Goal: Task Accomplishment & Management: Manage account settings

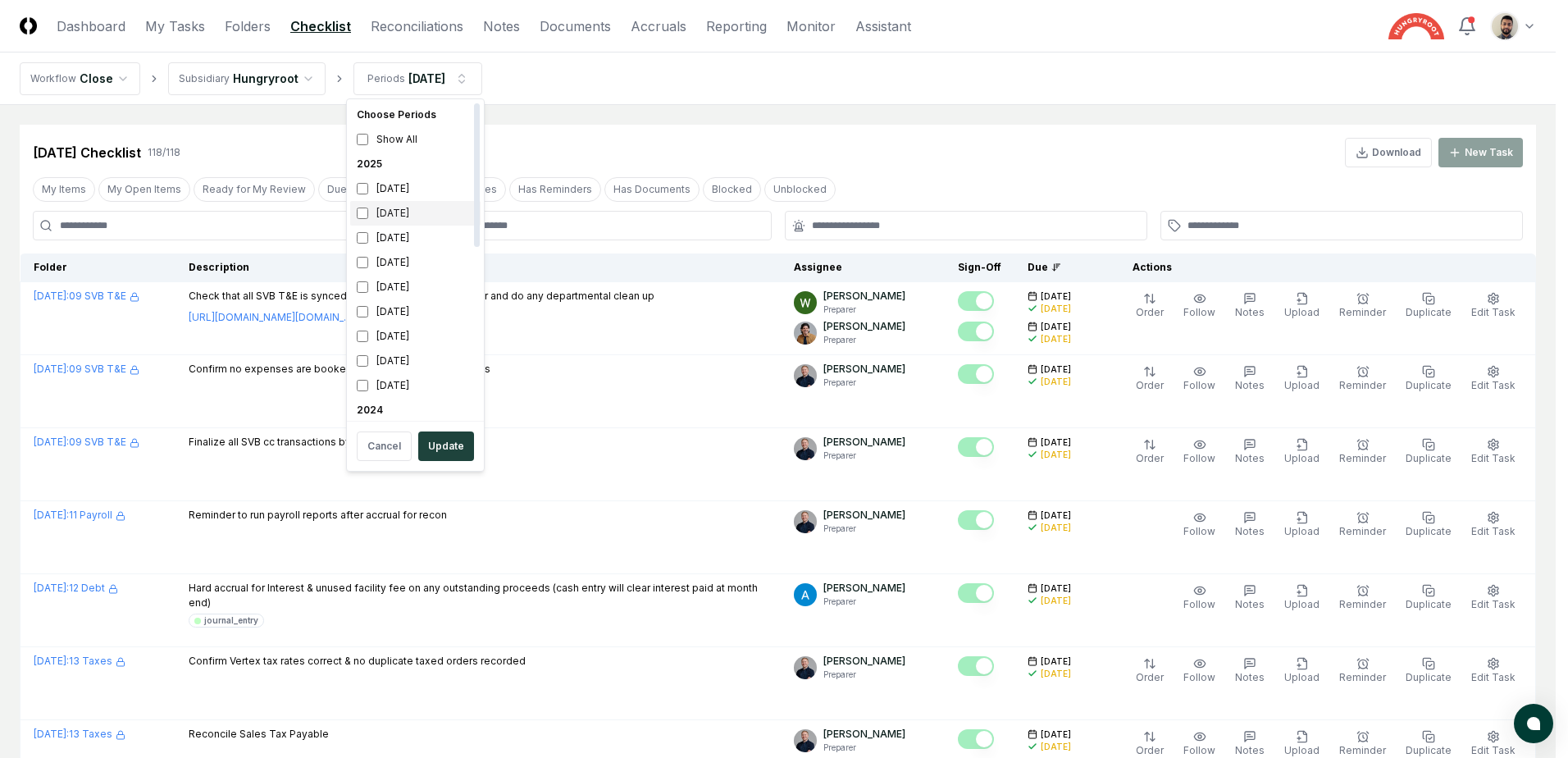
click at [382, 208] on div "[DATE]" at bounding box center [415, 214] width 130 height 25
click at [441, 442] on button "Update" at bounding box center [446, 446] width 55 height 29
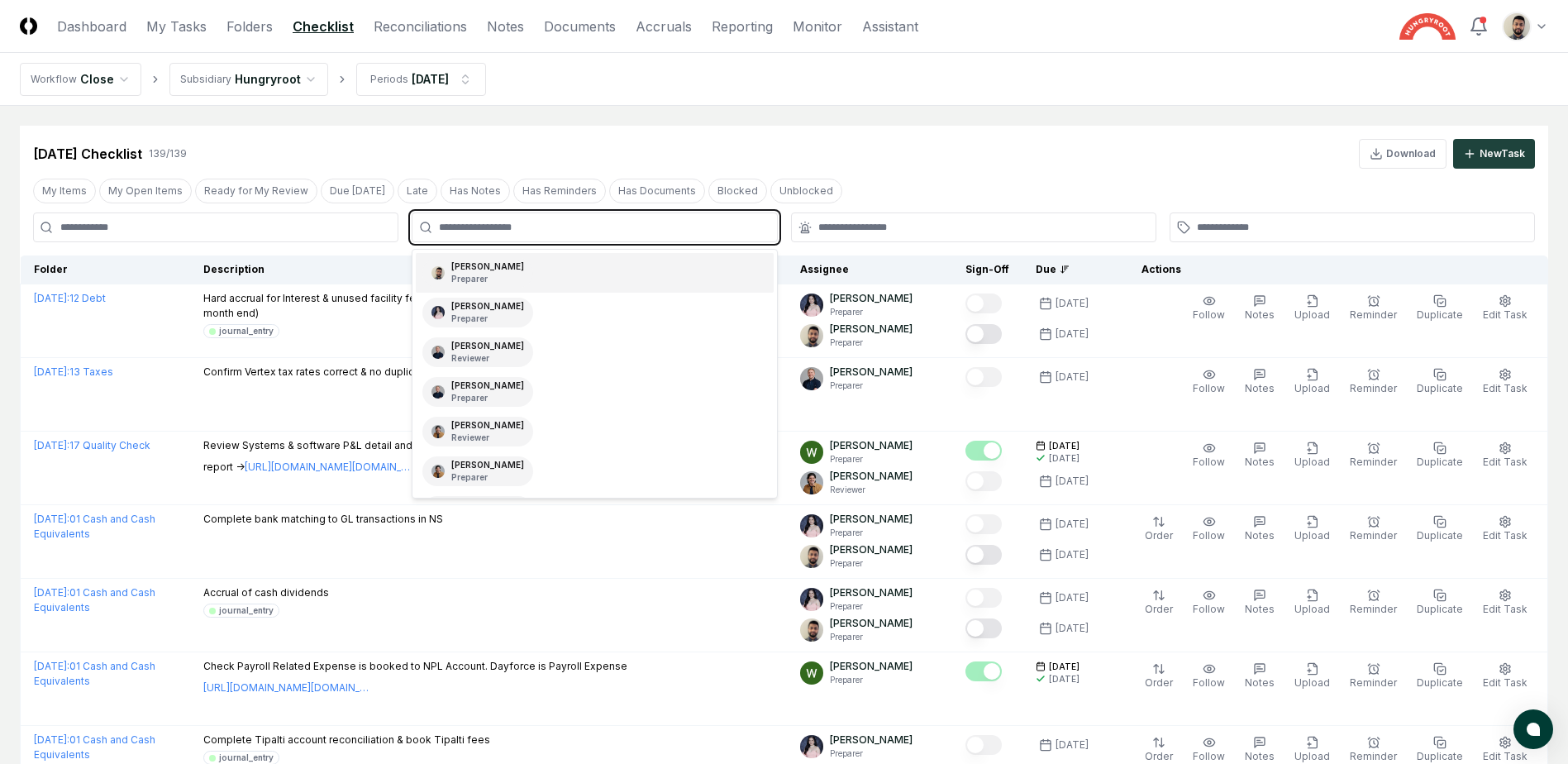
click at [643, 232] on input "text" at bounding box center [603, 227] width 328 height 15
click at [594, 276] on div "[PERSON_NAME] Preparer" at bounding box center [594, 273] width 358 height 40
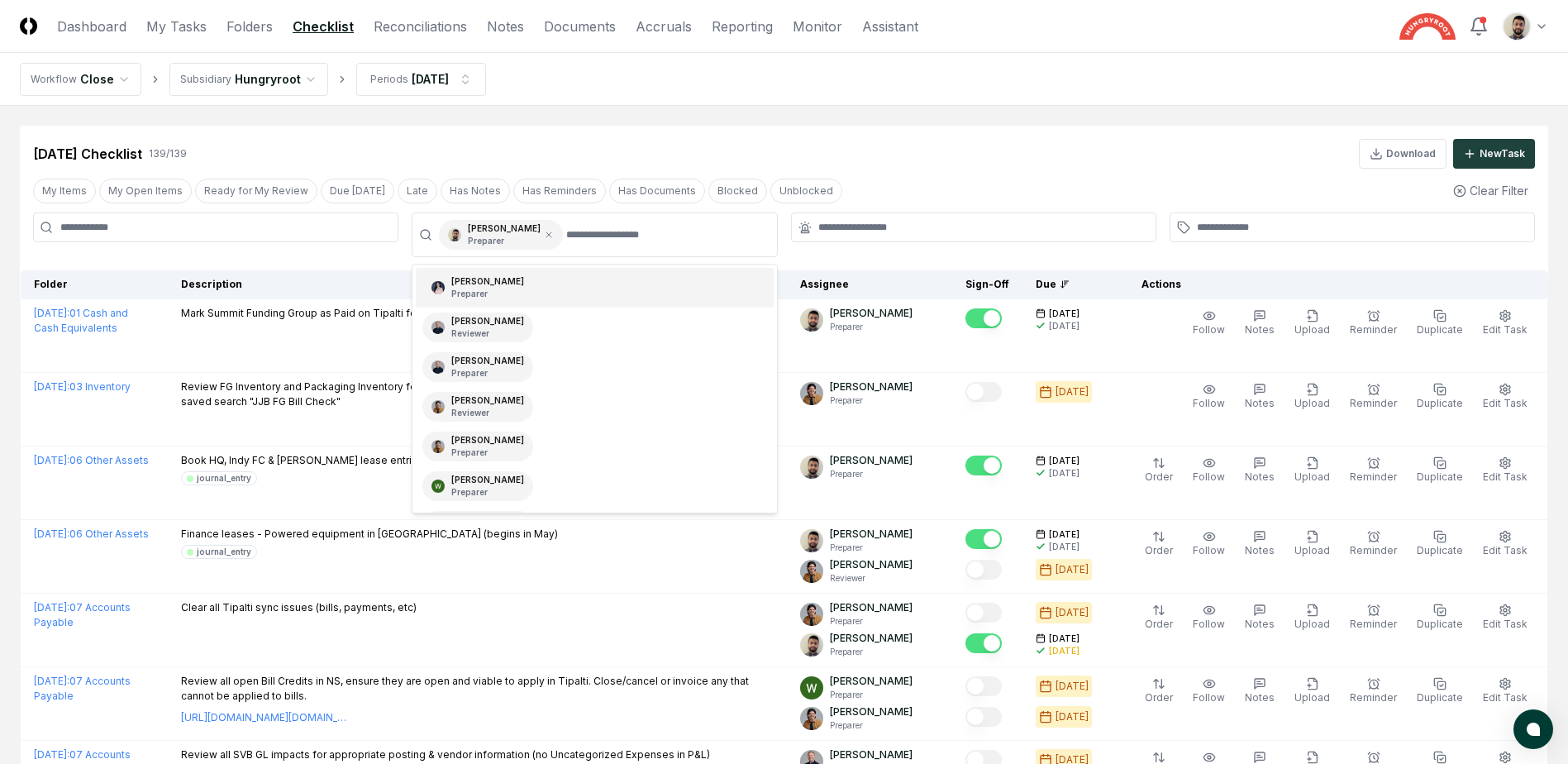
click at [973, 161] on div "[DATE] Checklist 139 / 139 Download New Task" at bounding box center [784, 153] width 1502 height 30
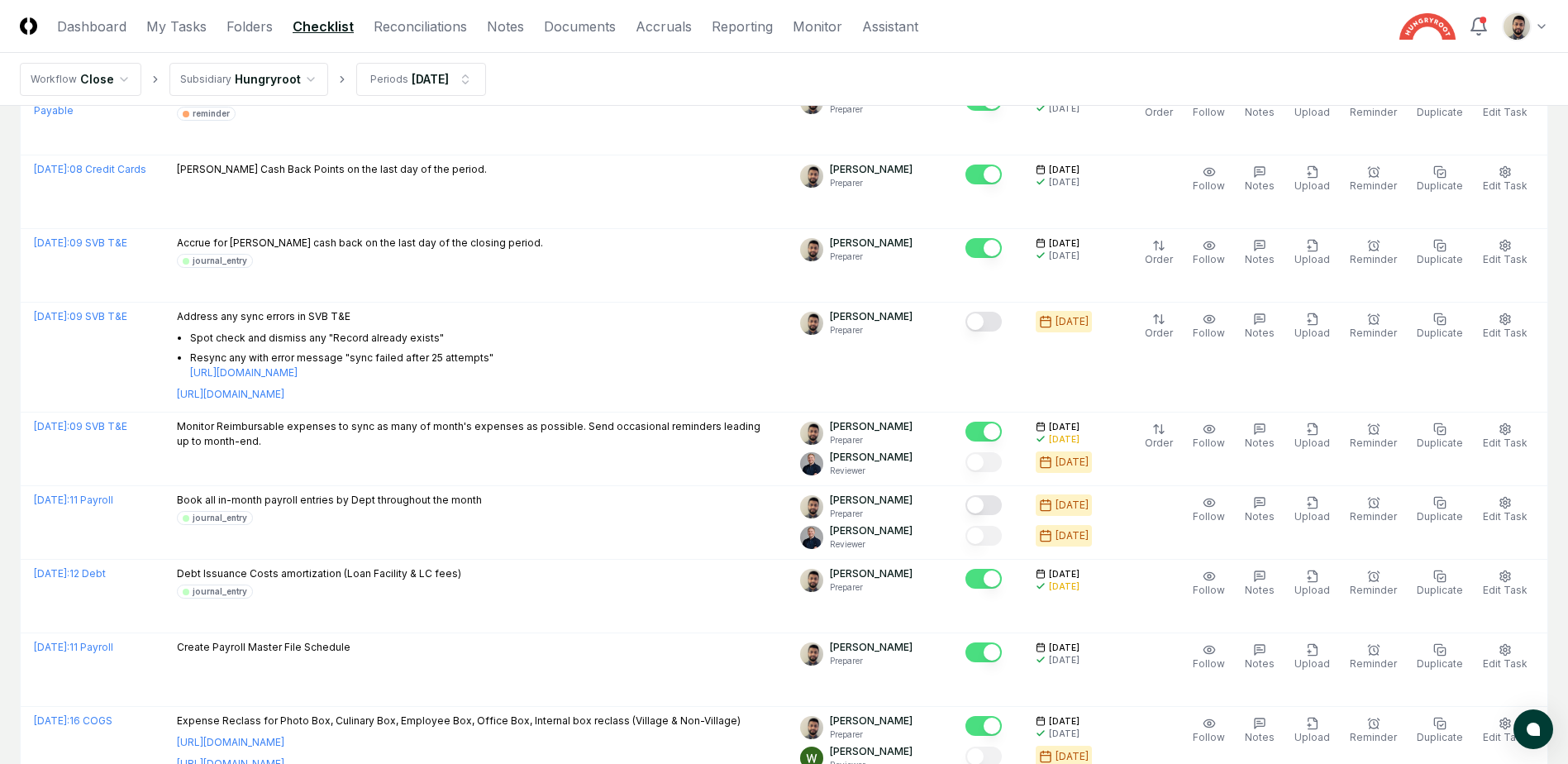
scroll to position [98, 0]
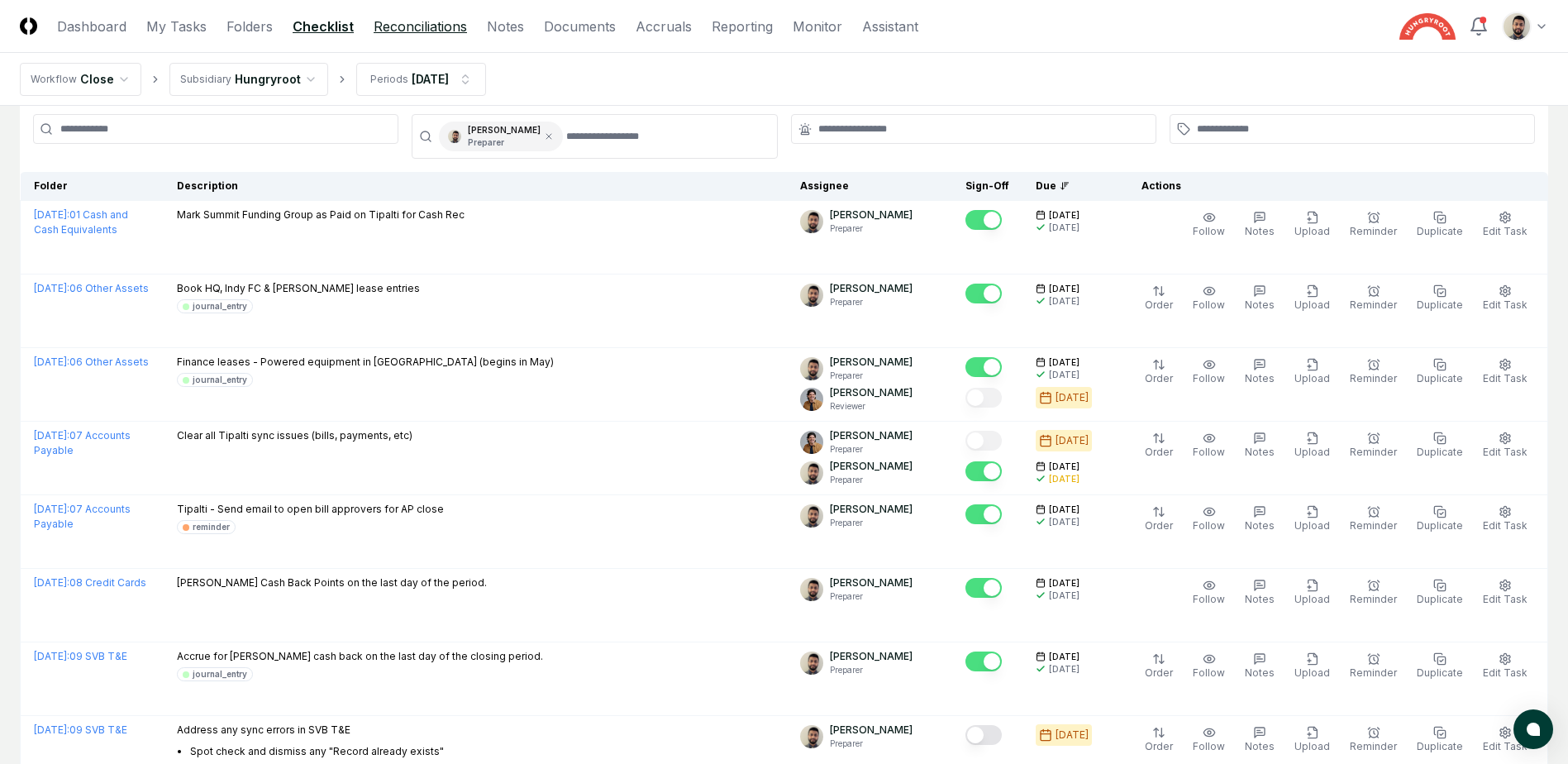
click at [436, 25] on link "Reconciliations" at bounding box center [421, 26] width 94 height 20
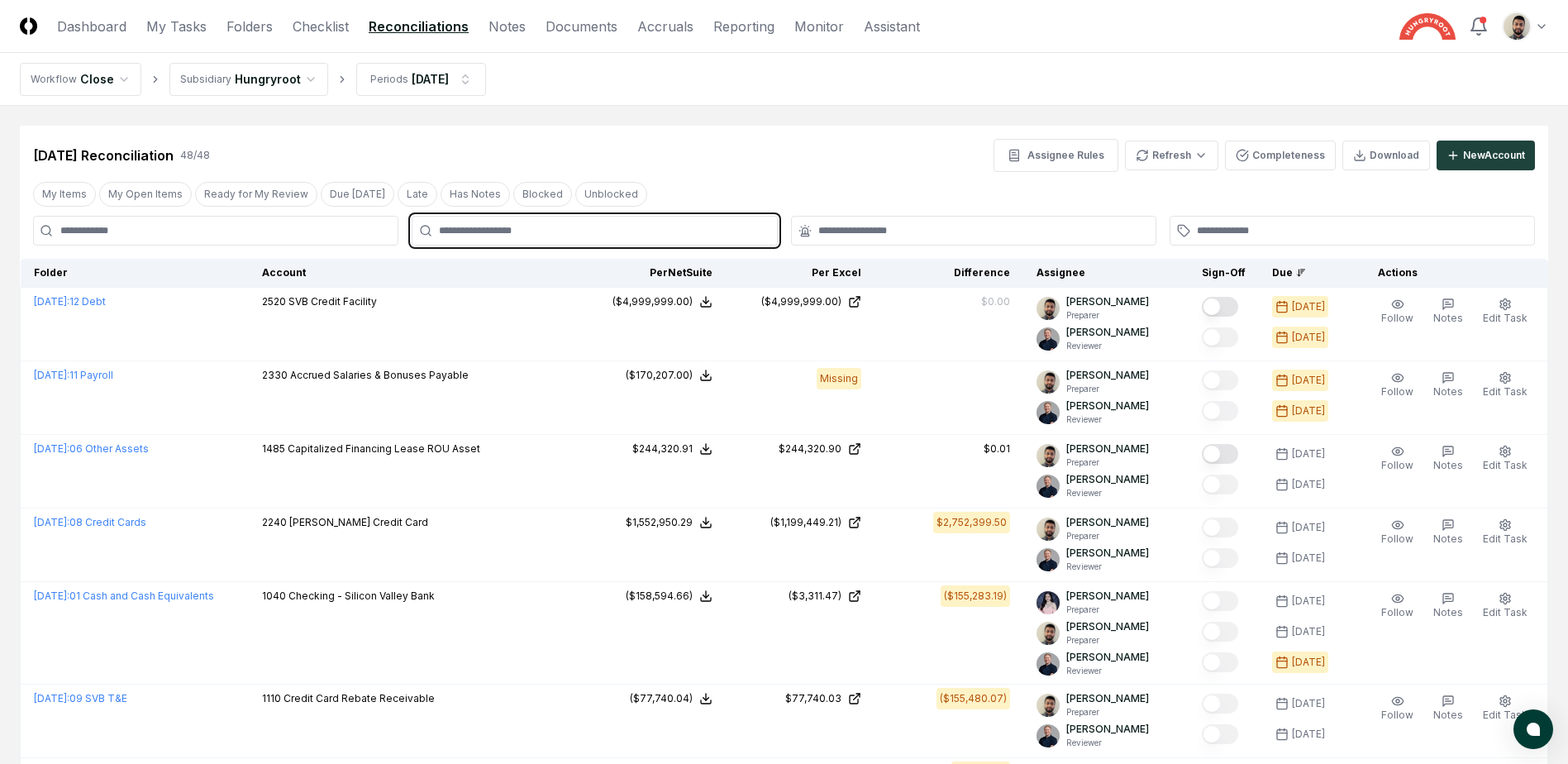
click at [565, 234] on input "text" at bounding box center [603, 231] width 328 height 15
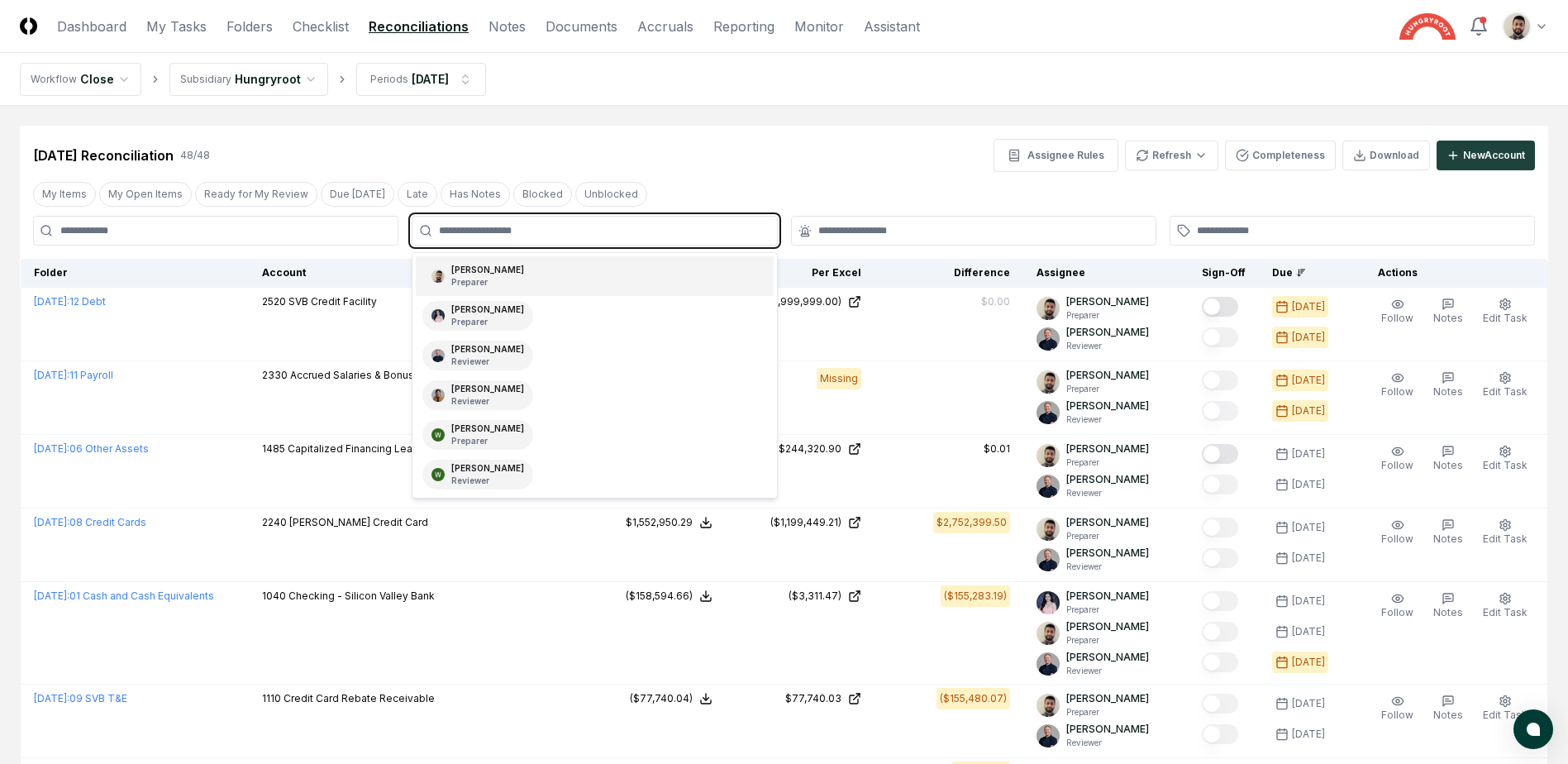
click at [559, 286] on div "[PERSON_NAME] Preparer" at bounding box center [594, 277] width 358 height 40
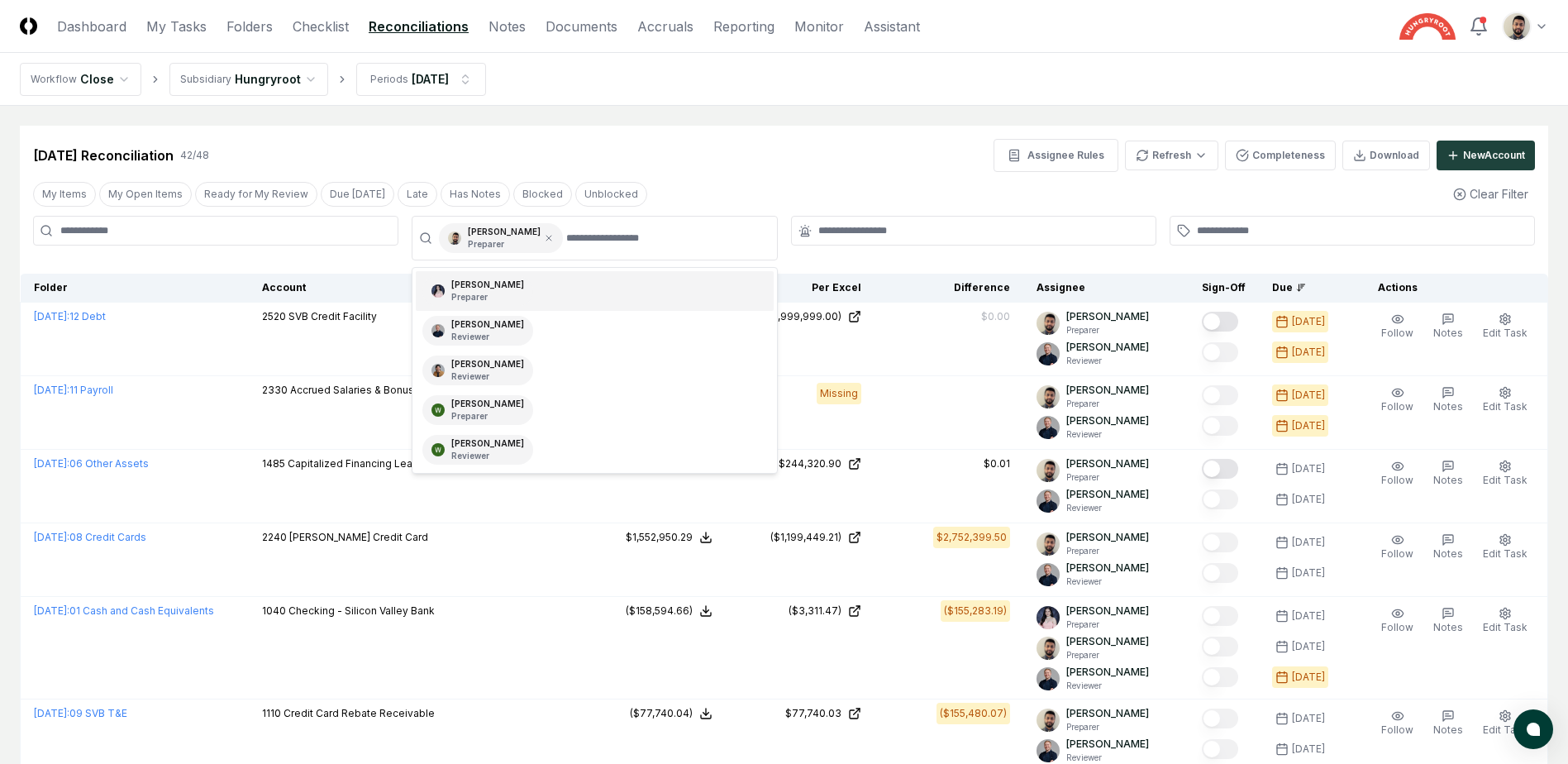
click at [838, 149] on div "[DATE] Reconciliation 42 / 48 Assignee Rules Refresh Completeness Download New …" at bounding box center [784, 155] width 1502 height 33
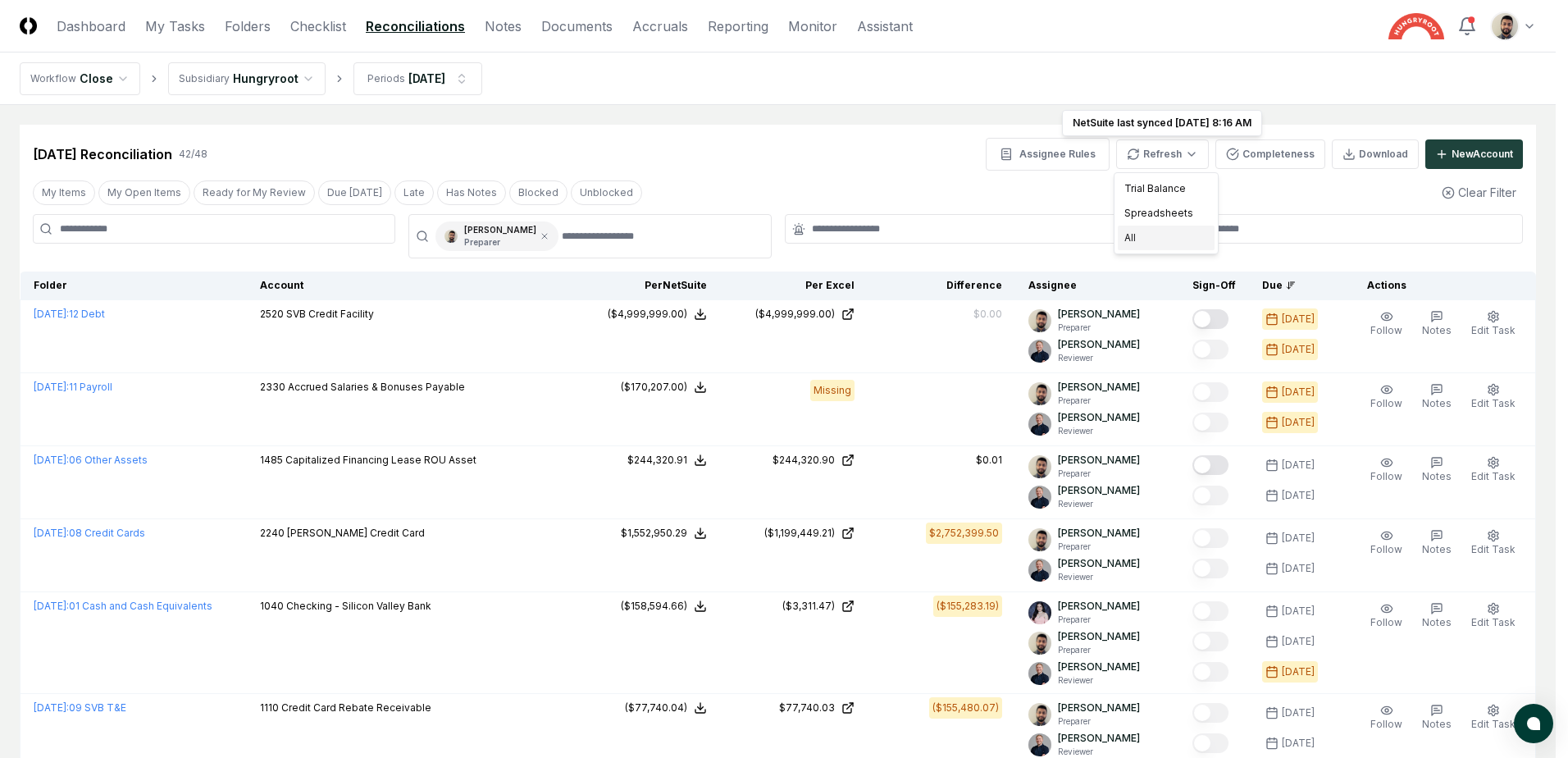
click at [1160, 234] on div "All" at bounding box center [1166, 238] width 96 height 25
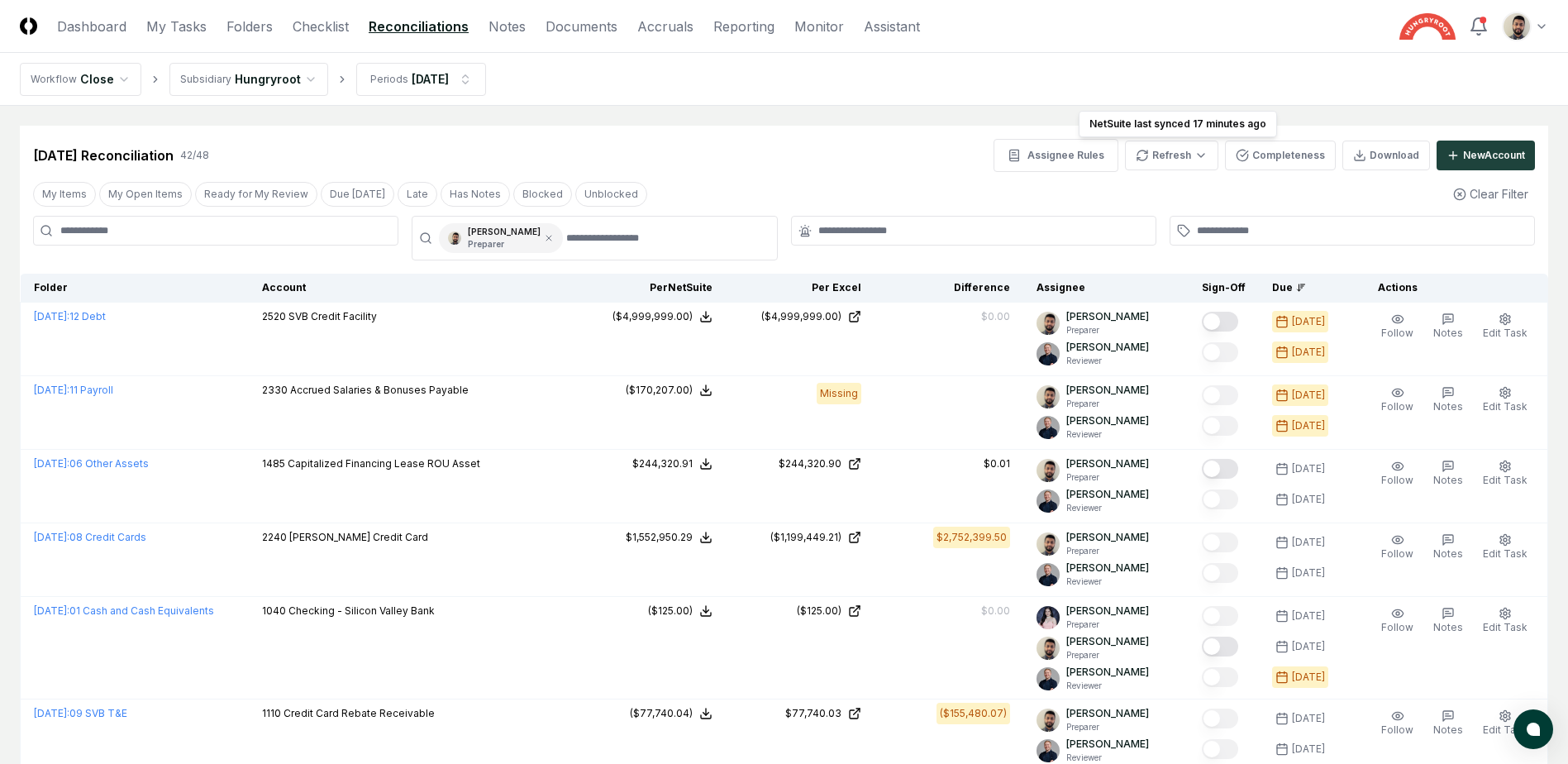
click at [1028, 57] on nav "Workflow Close Subsidiary Hungryroot Periods [DATE]" at bounding box center [784, 79] width 1568 height 53
click at [545, 155] on div "[DATE] Reconciliation 42 / 48 Assignee Rules Refresh Completeness Download New …" at bounding box center [784, 155] width 1502 height 33
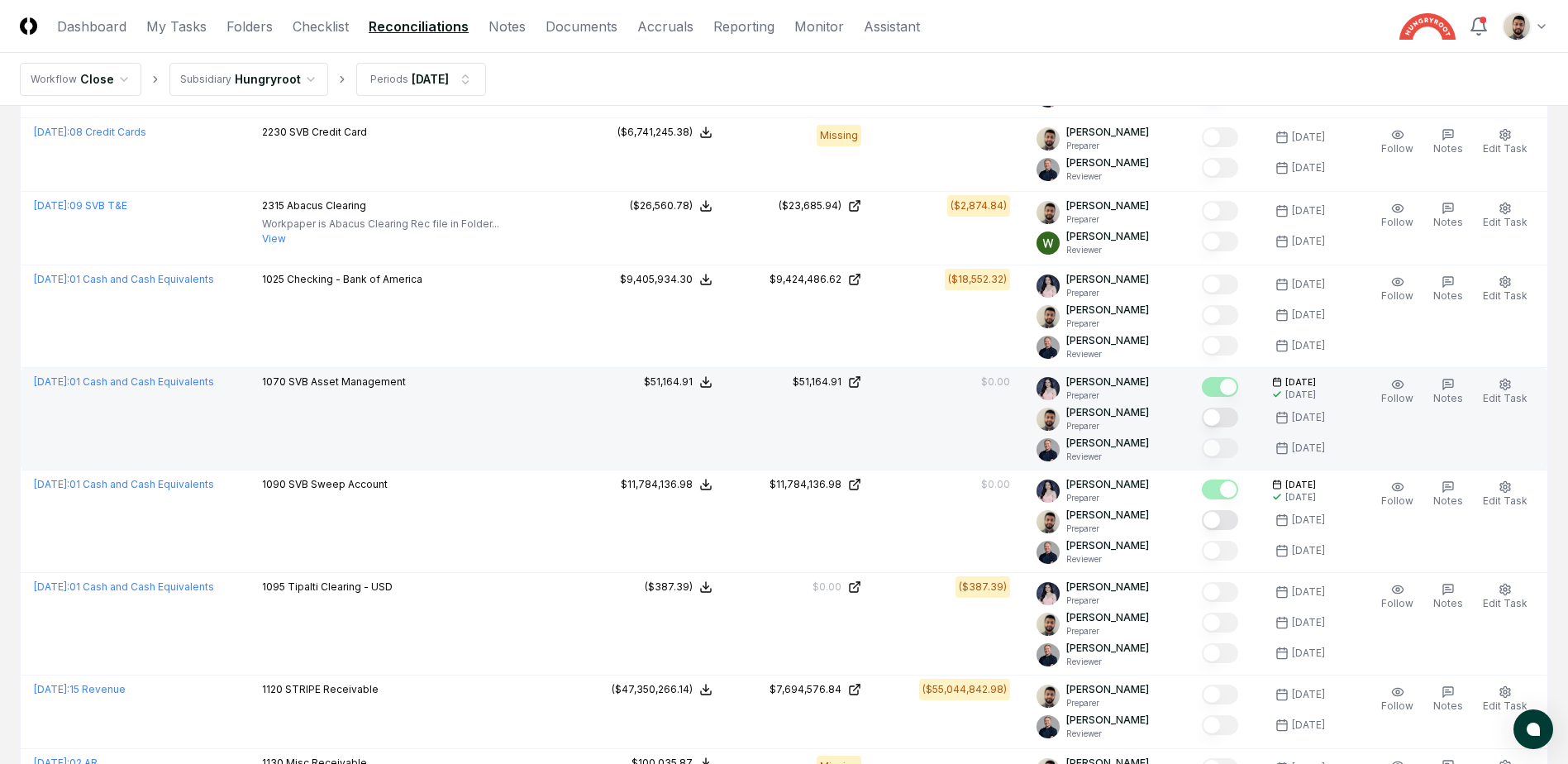
click at [1238, 421] on button "Mark complete" at bounding box center [1220, 418] width 36 height 20
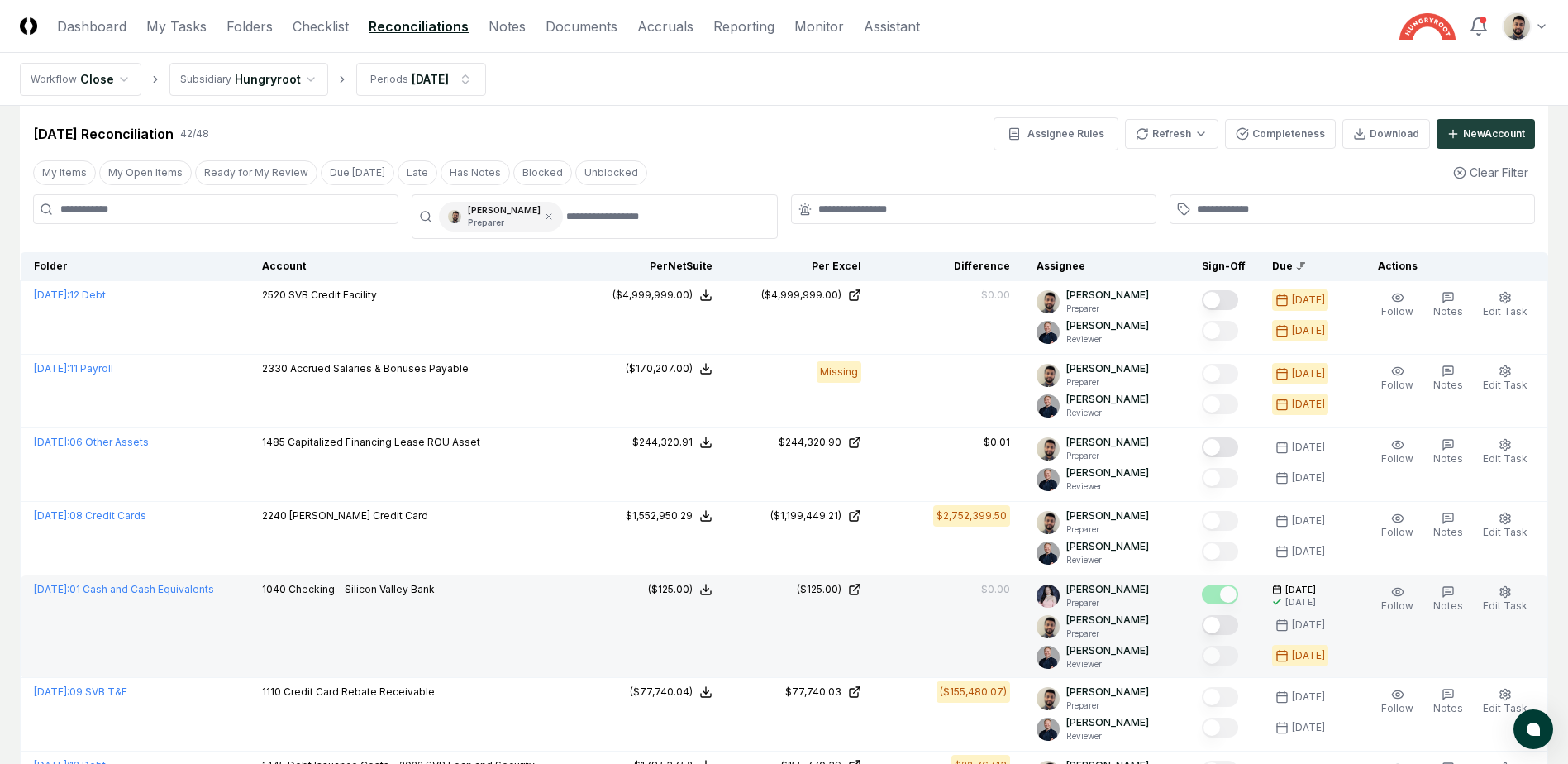
scroll to position [105, 0]
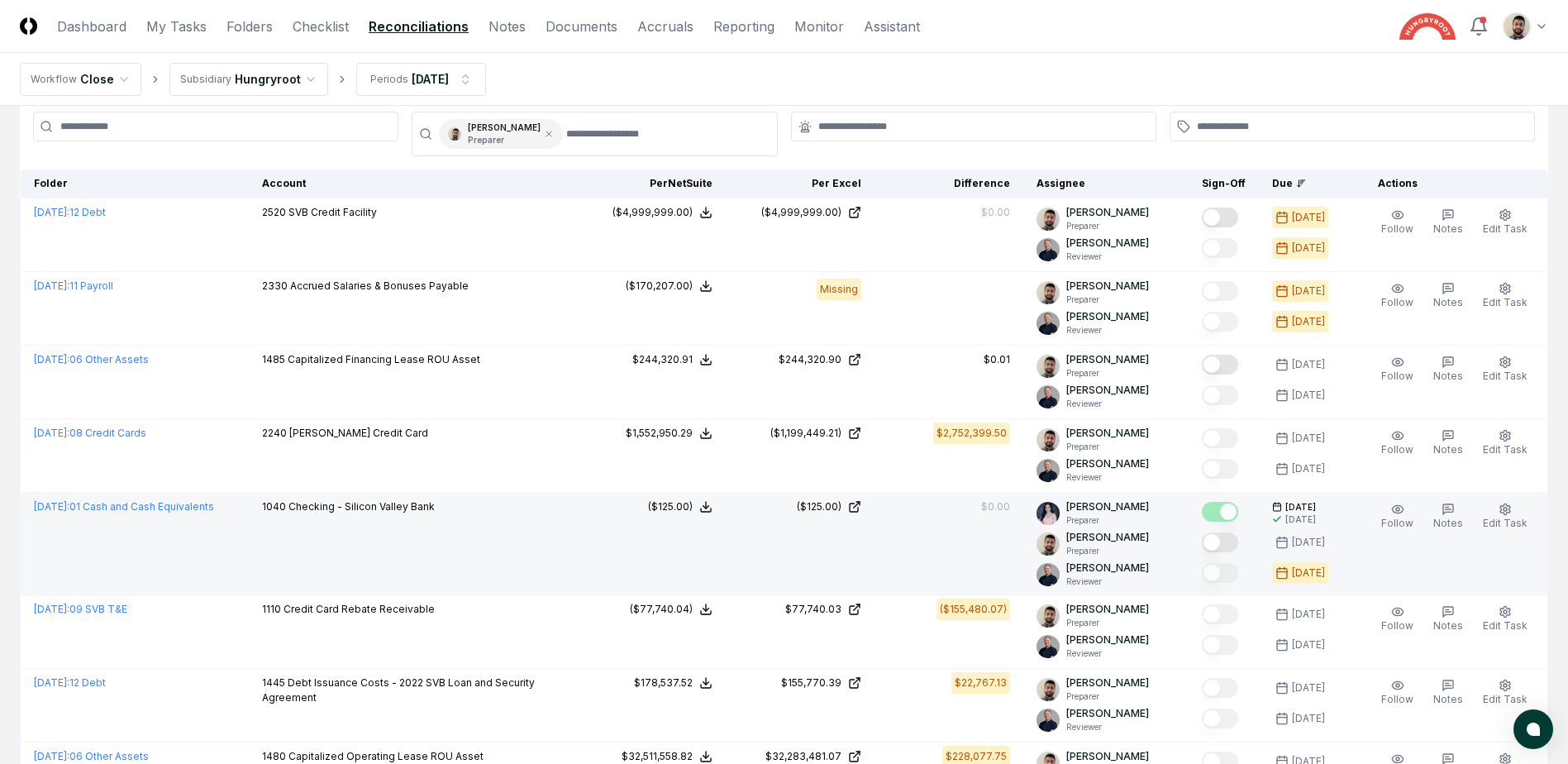
click at [1238, 536] on button "Mark complete" at bounding box center [1220, 542] width 36 height 20
click at [942, 88] on nav "Workflow Close Subsidiary Hungryroot Periods [DATE]" at bounding box center [784, 79] width 1568 height 53
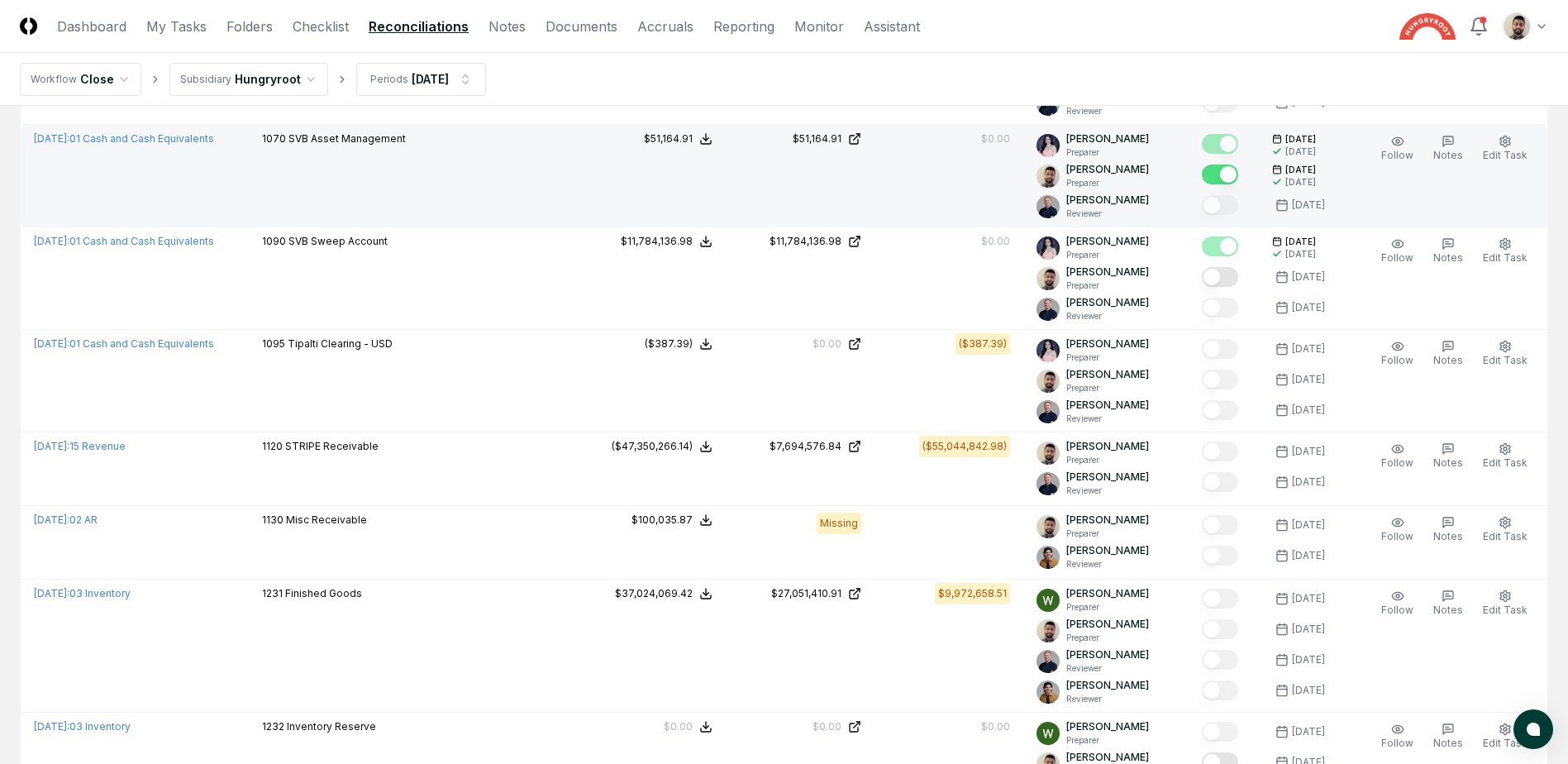
scroll to position [1302, 0]
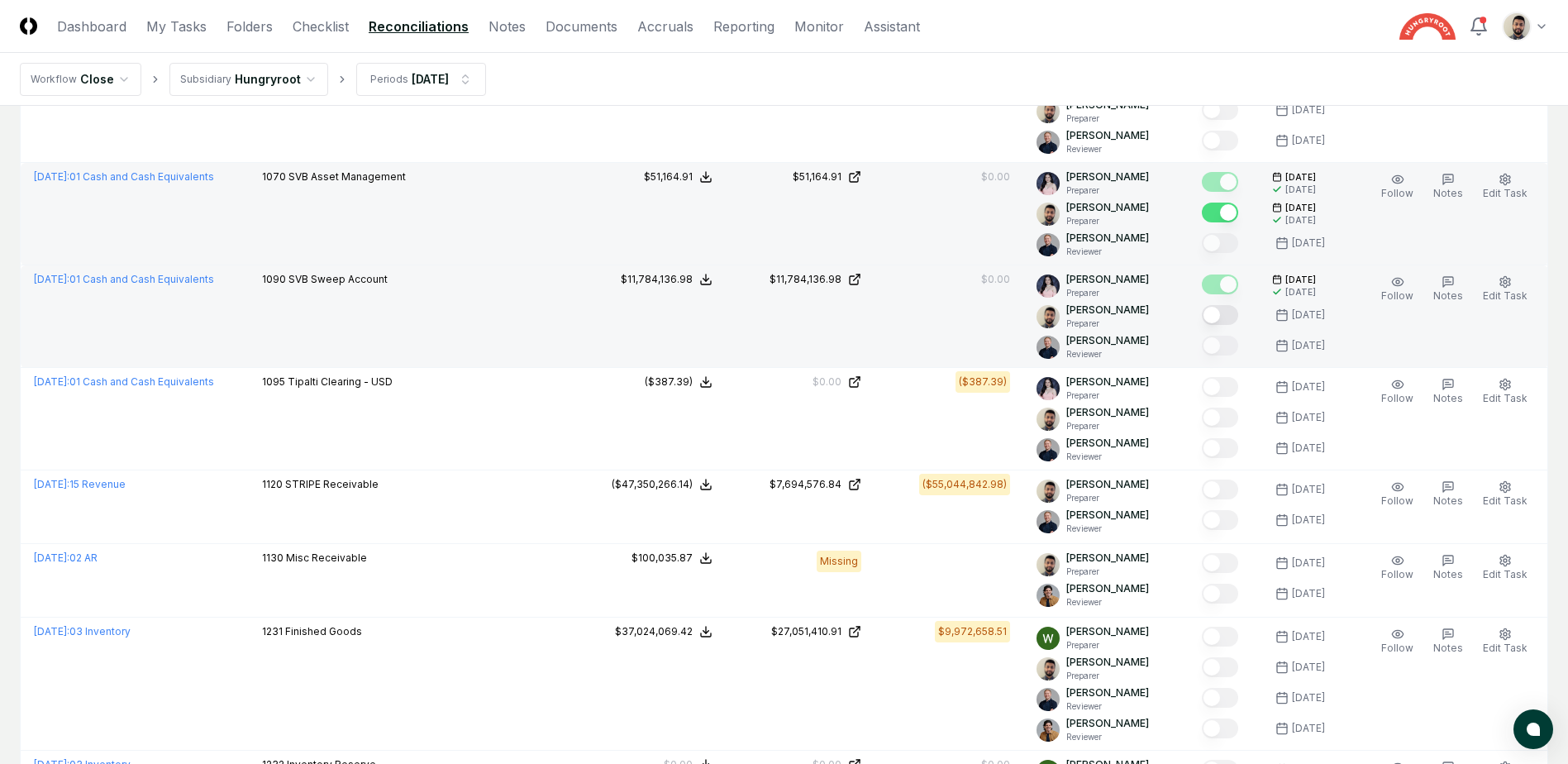
click at [1228, 312] on button "Mark complete" at bounding box center [1220, 315] width 36 height 20
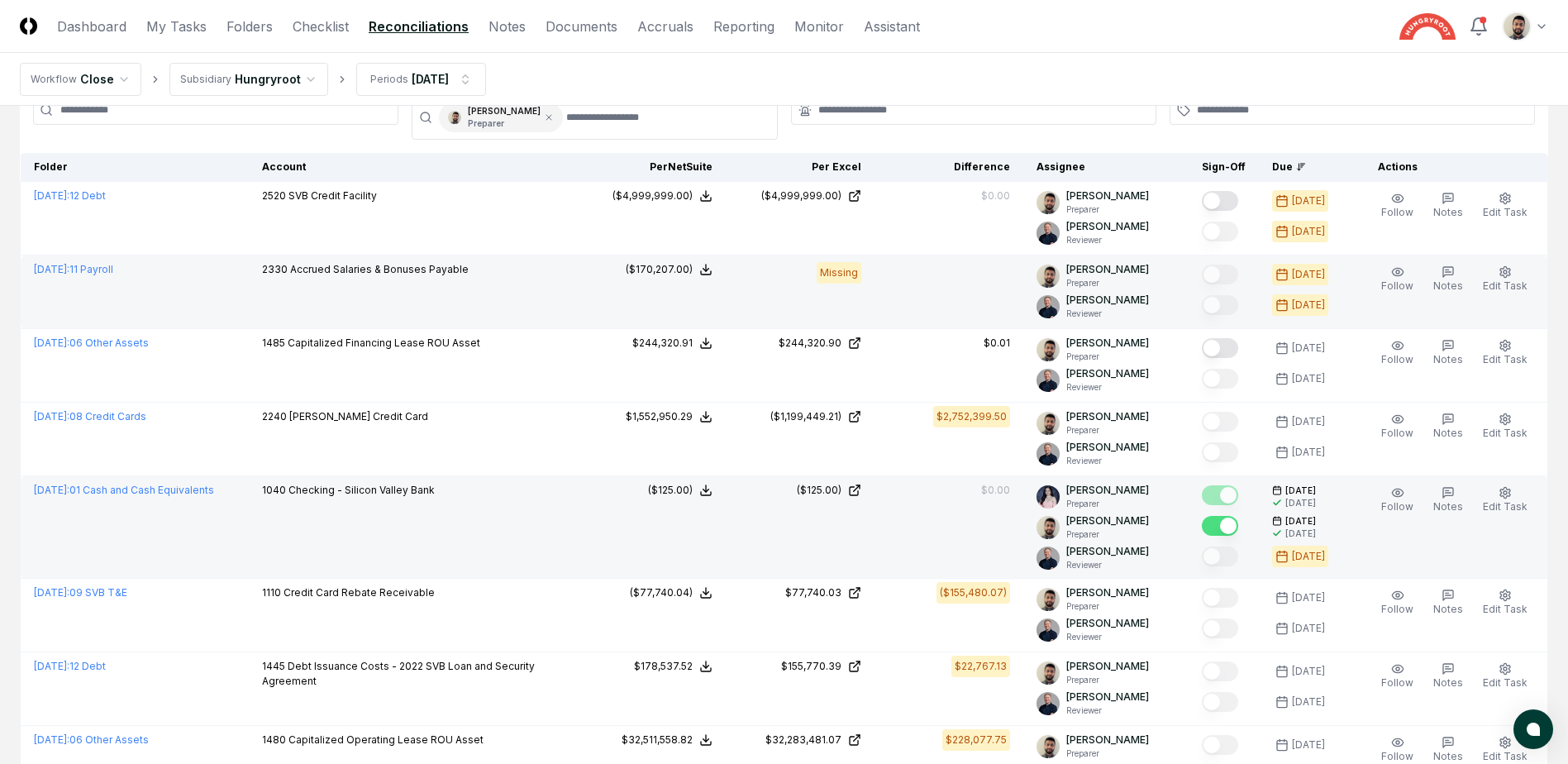
scroll to position [0, 0]
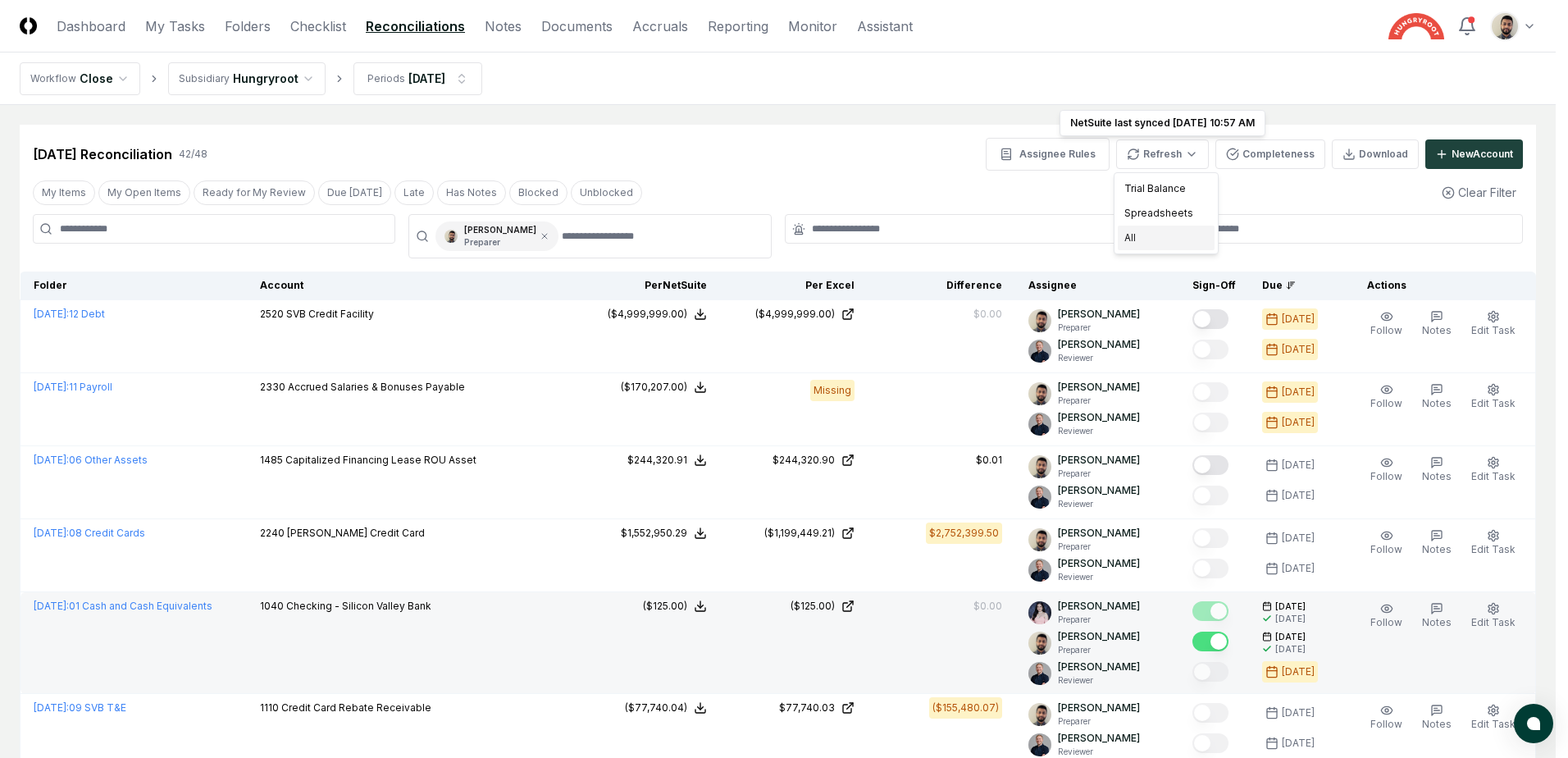
click at [1167, 242] on div "All" at bounding box center [1166, 238] width 96 height 25
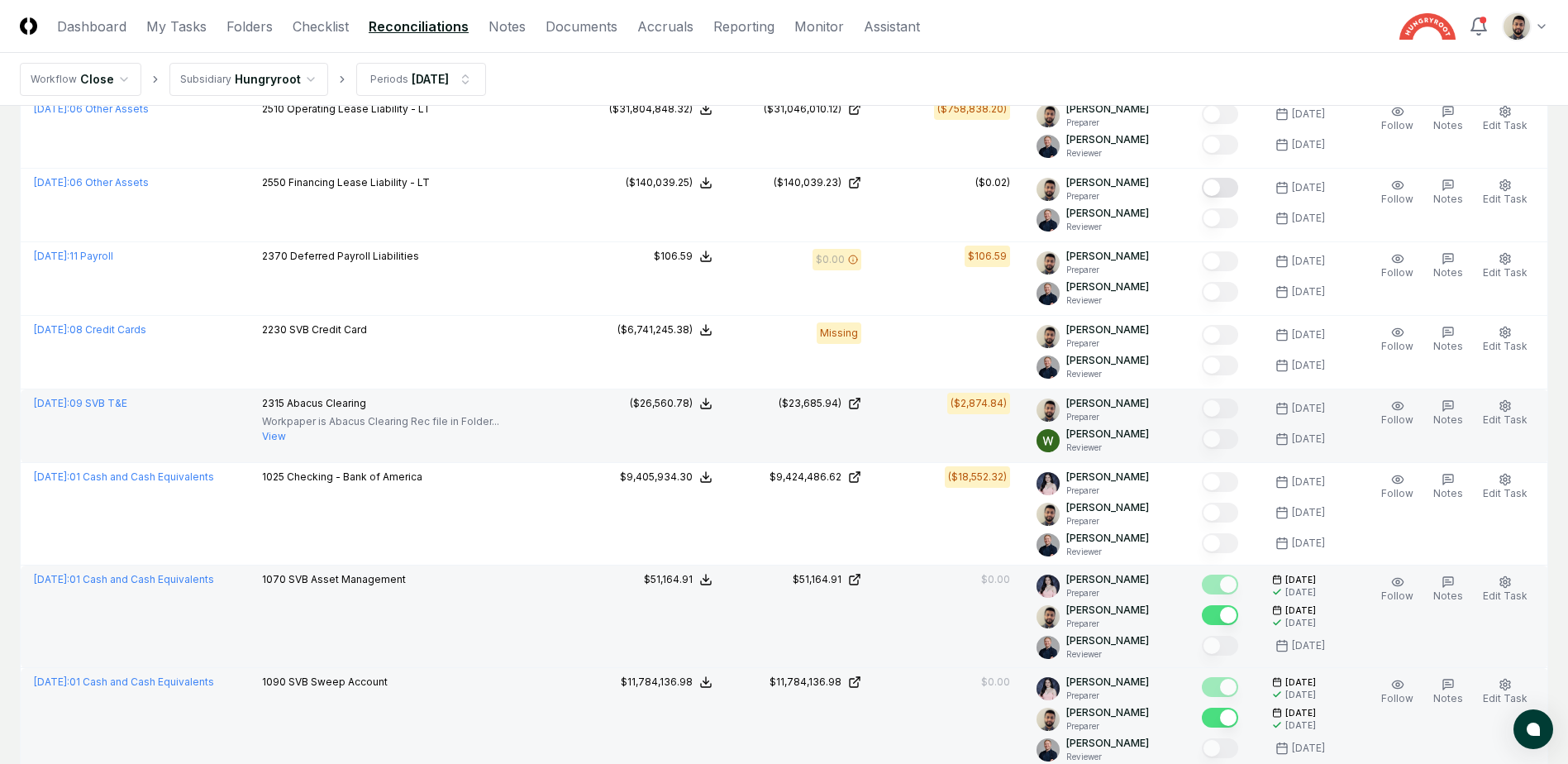
scroll to position [827, 0]
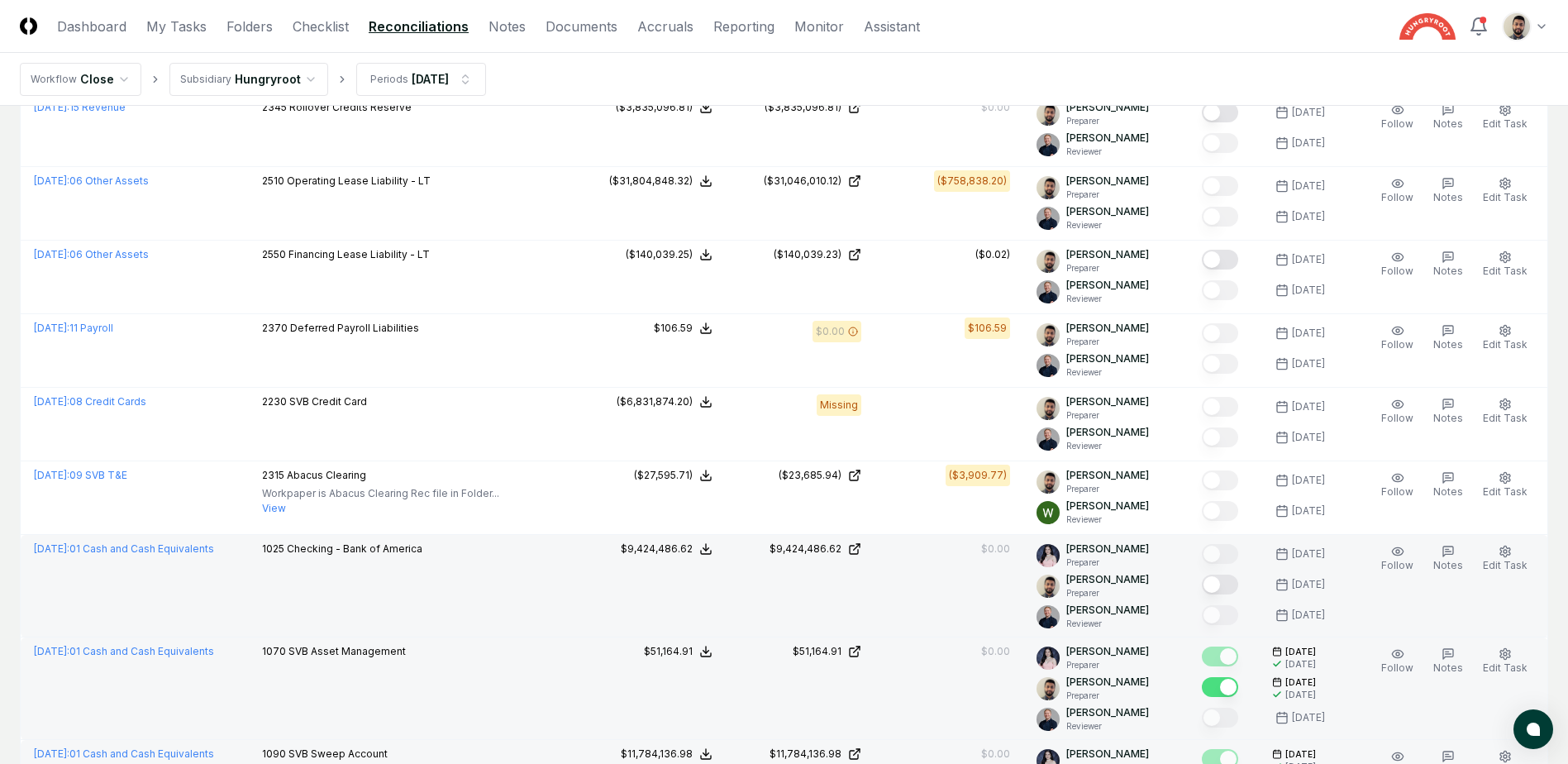
click at [1237, 587] on button "Mark complete" at bounding box center [1220, 585] width 36 height 20
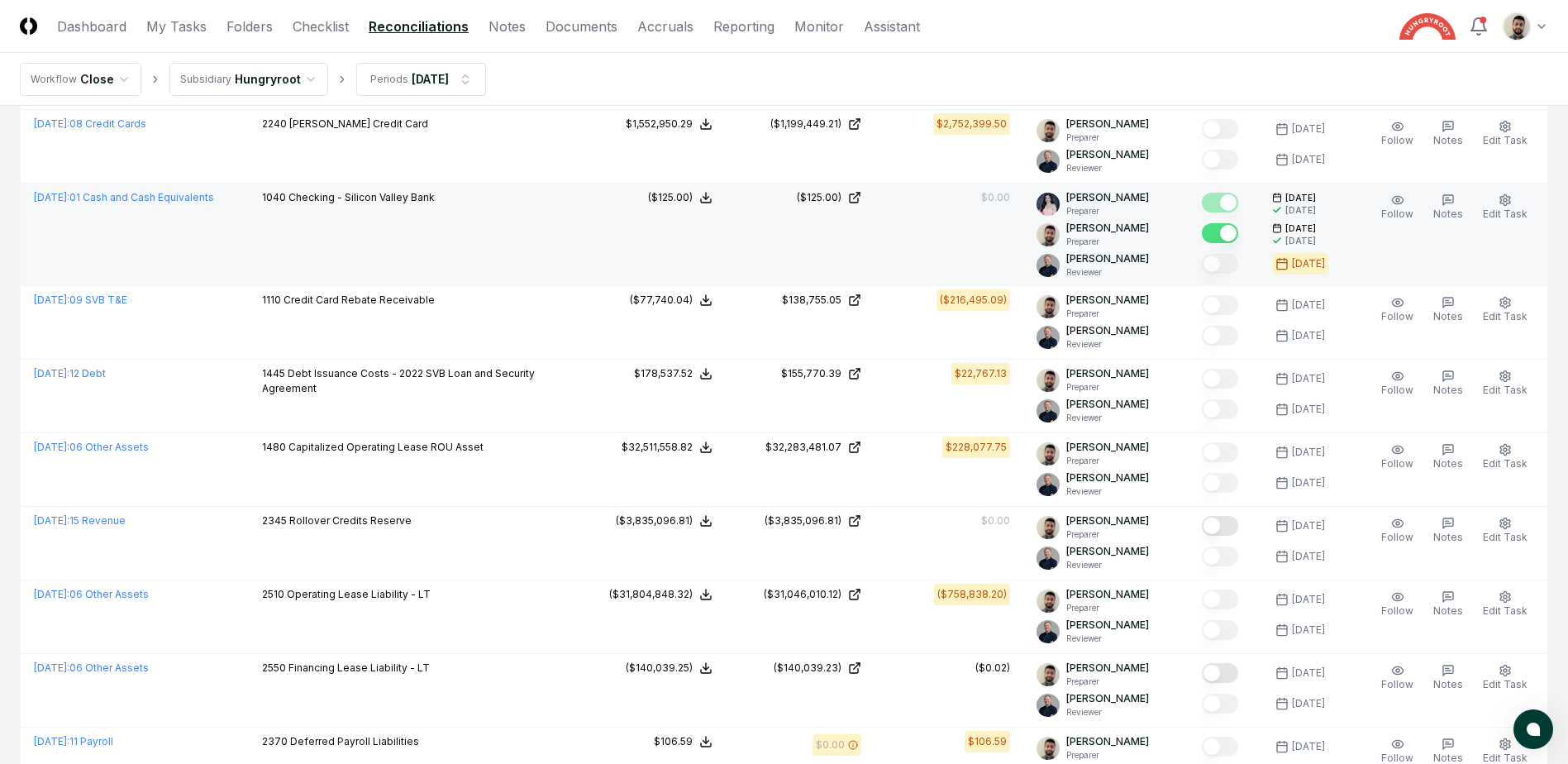
scroll to position [83, 0]
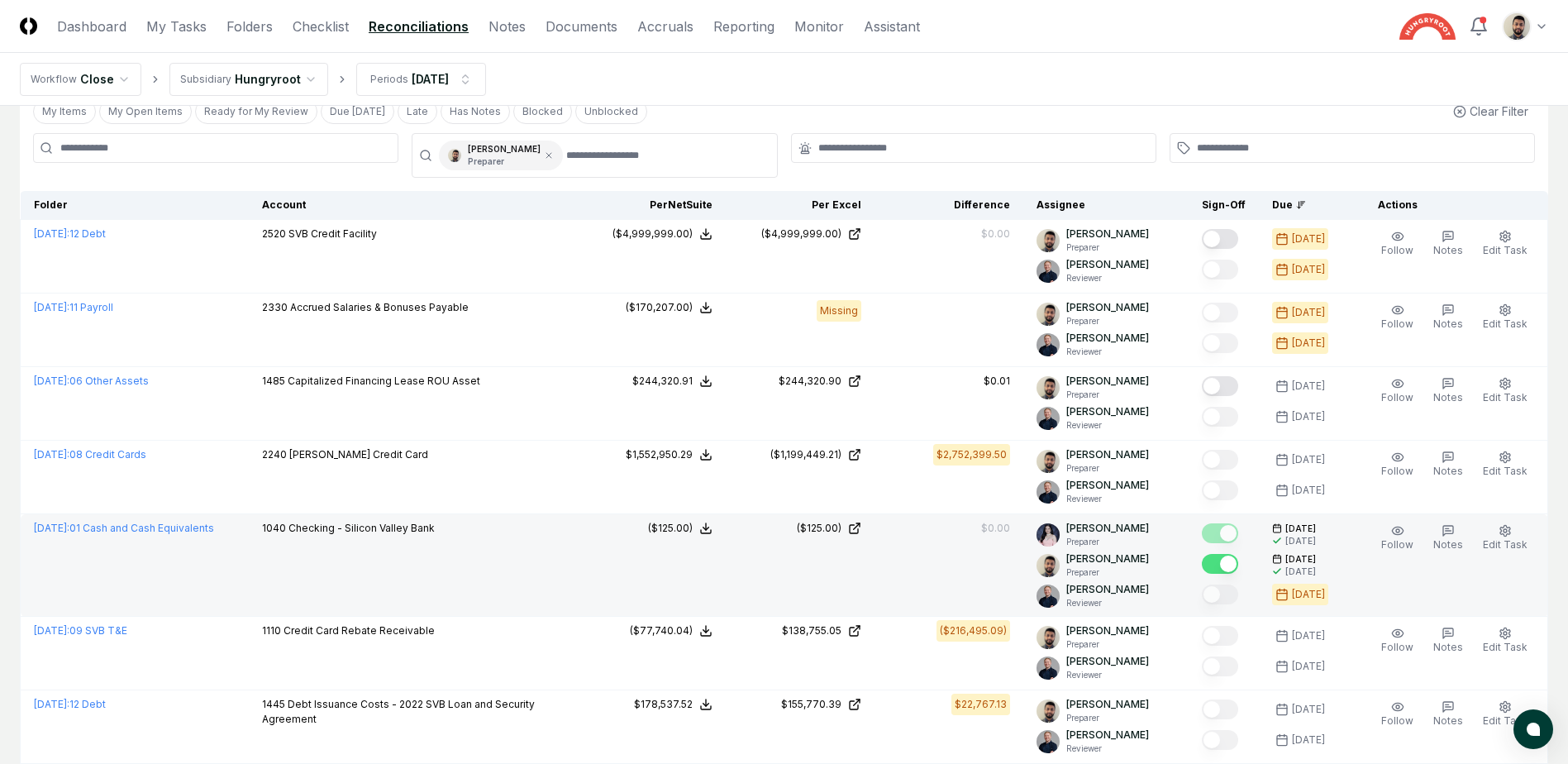
click at [927, 60] on nav "Workflow Close Subsidiary Hungryroot Periods [DATE]" at bounding box center [784, 79] width 1568 height 53
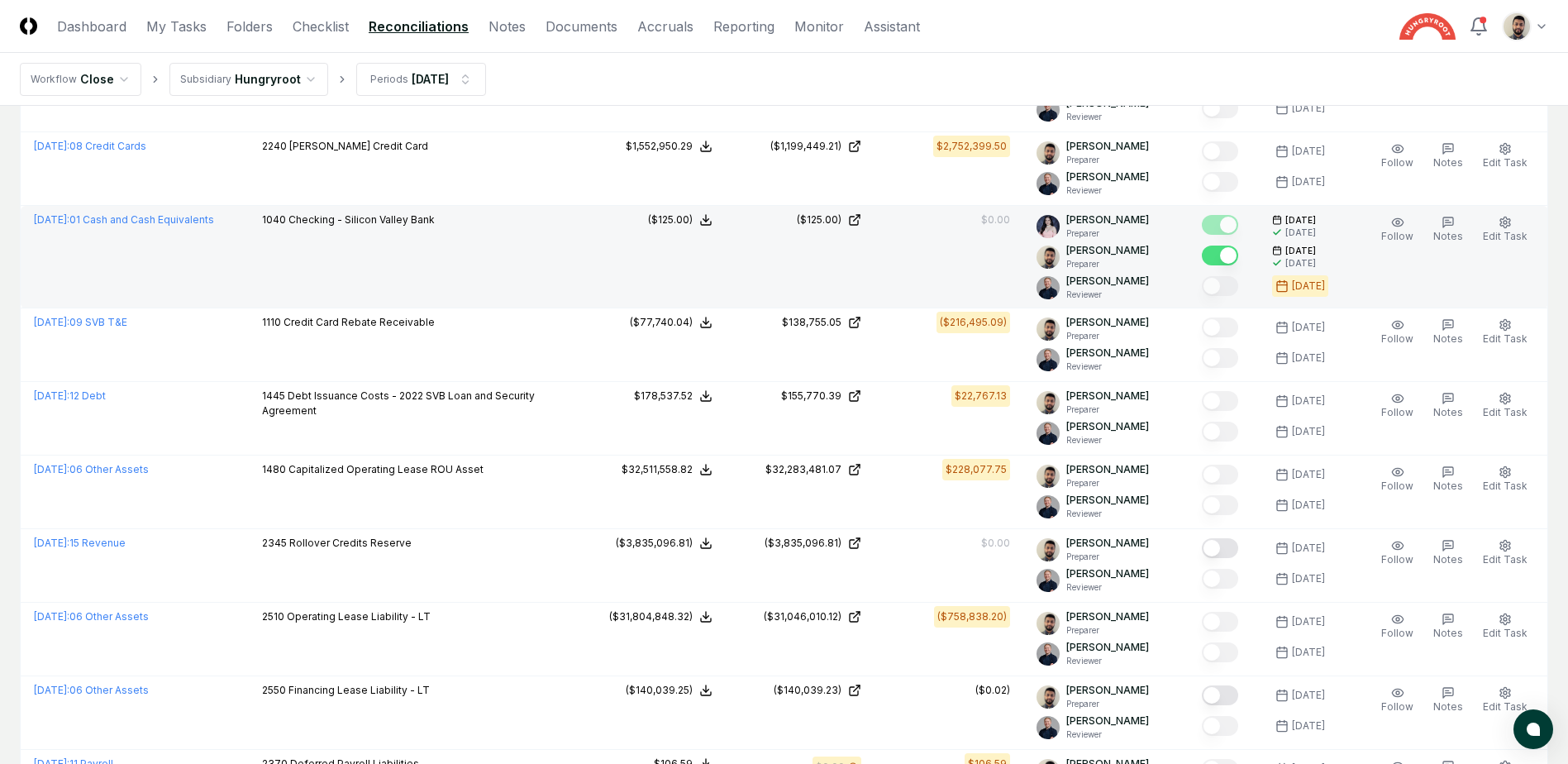
scroll to position [0, 0]
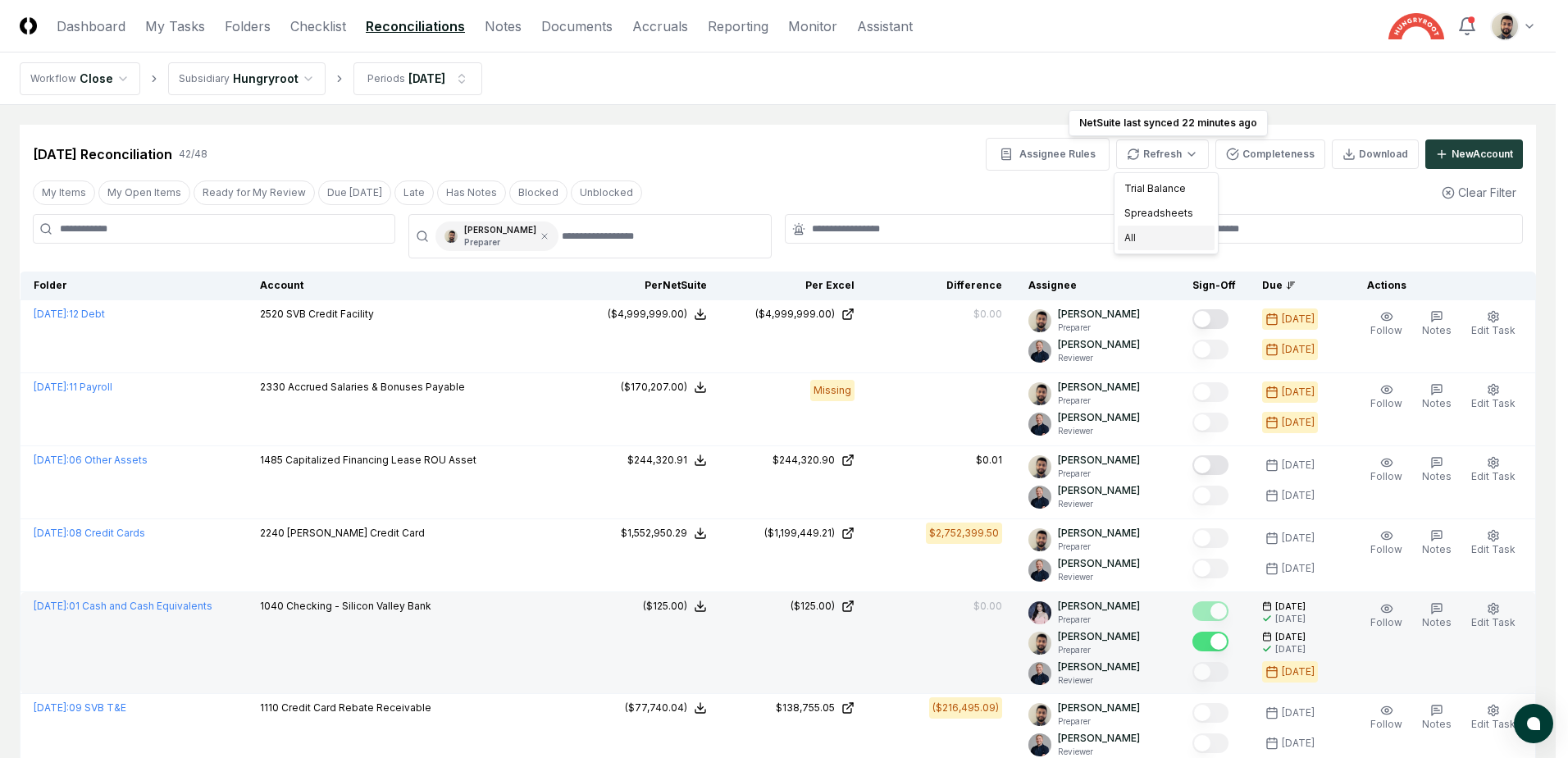
click at [1137, 237] on div "All" at bounding box center [1166, 238] width 96 height 25
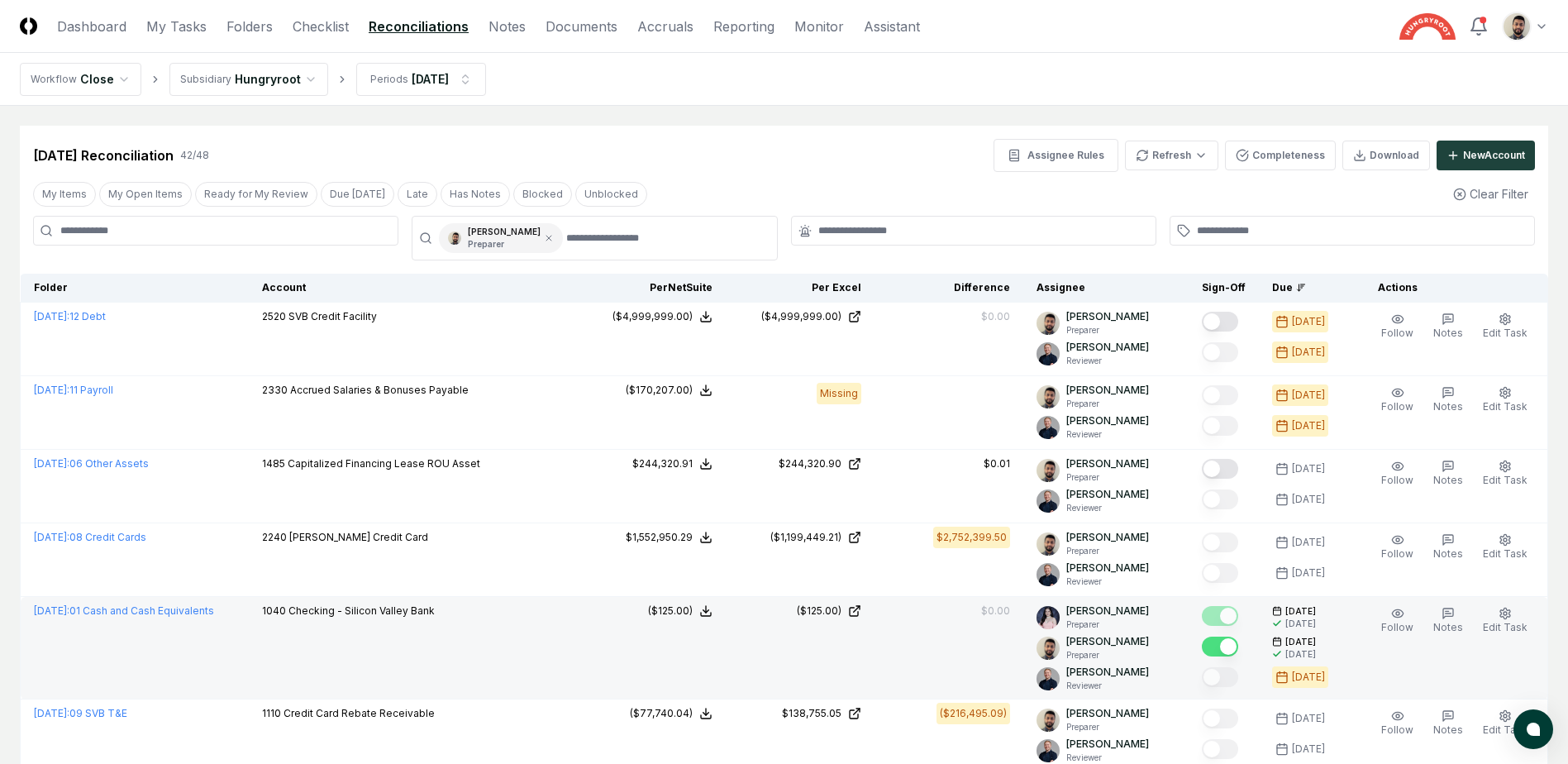
click at [607, 157] on div "[DATE] Reconciliation 42 / 48 Assignee Rules Refresh Completeness Download New …" at bounding box center [784, 155] width 1502 height 33
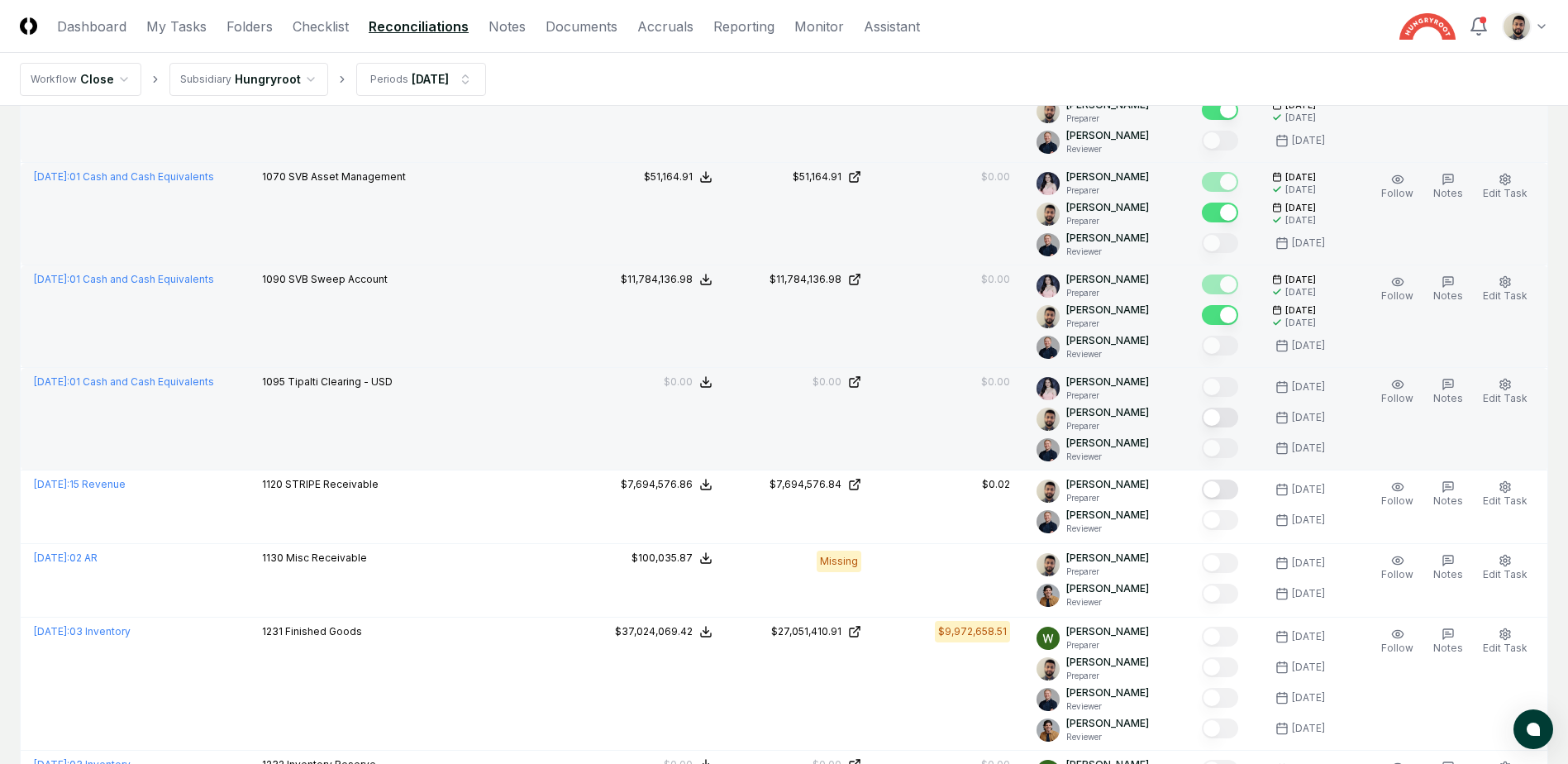
click at [1237, 414] on button "Mark complete" at bounding box center [1220, 418] width 36 height 20
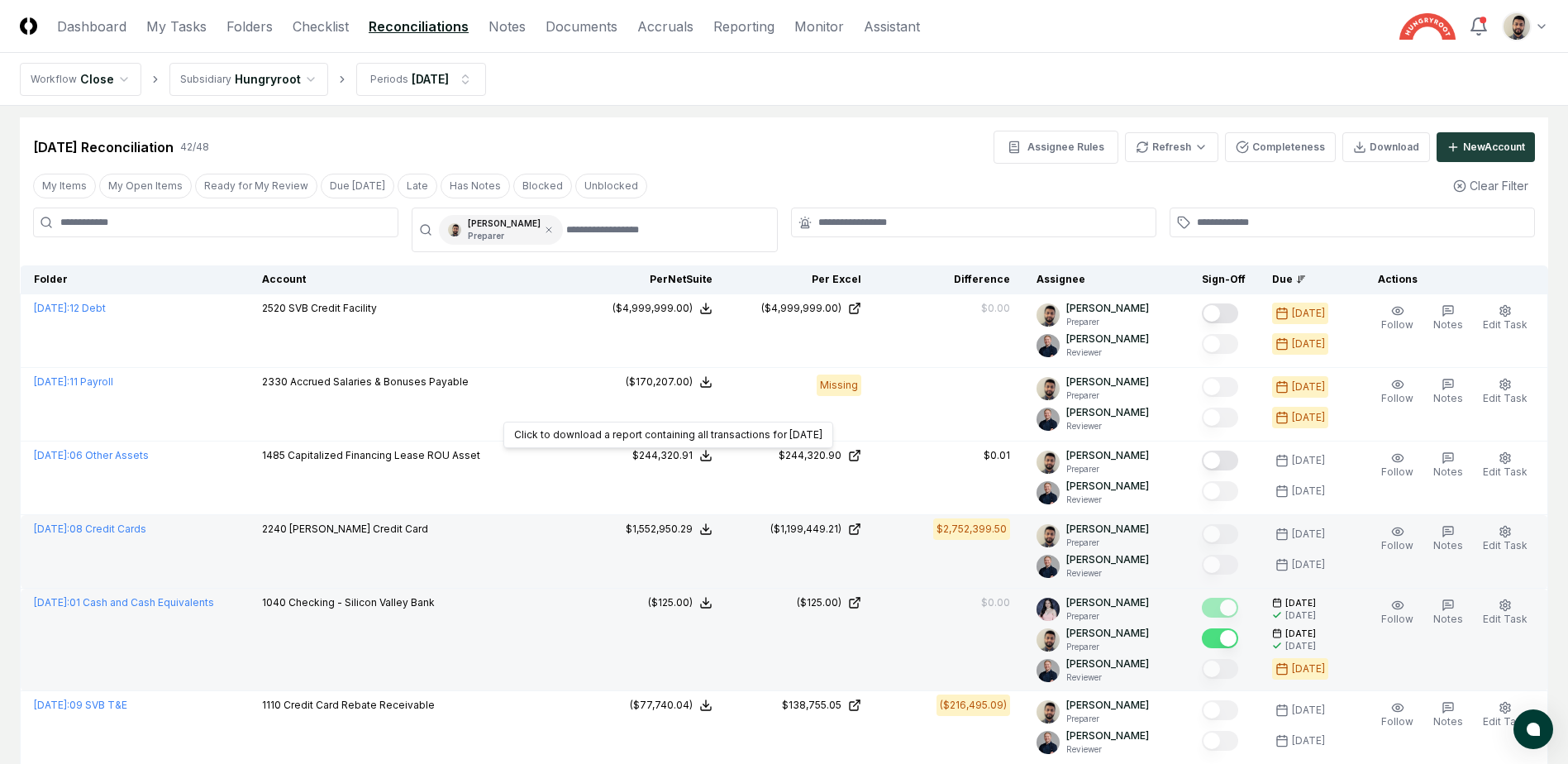
scroll to position [0, 0]
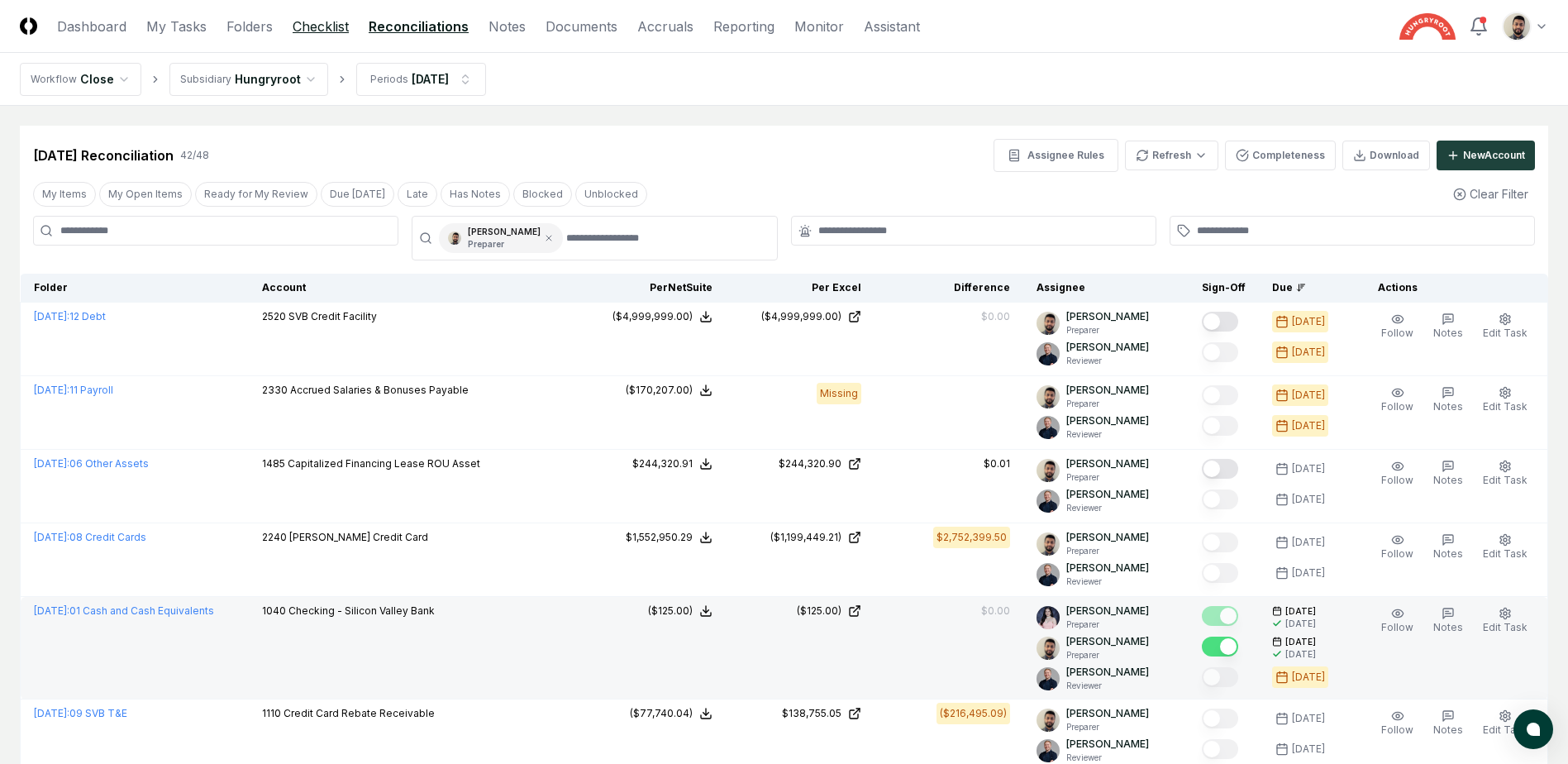
click at [312, 21] on link "Checklist" at bounding box center [321, 26] width 56 height 20
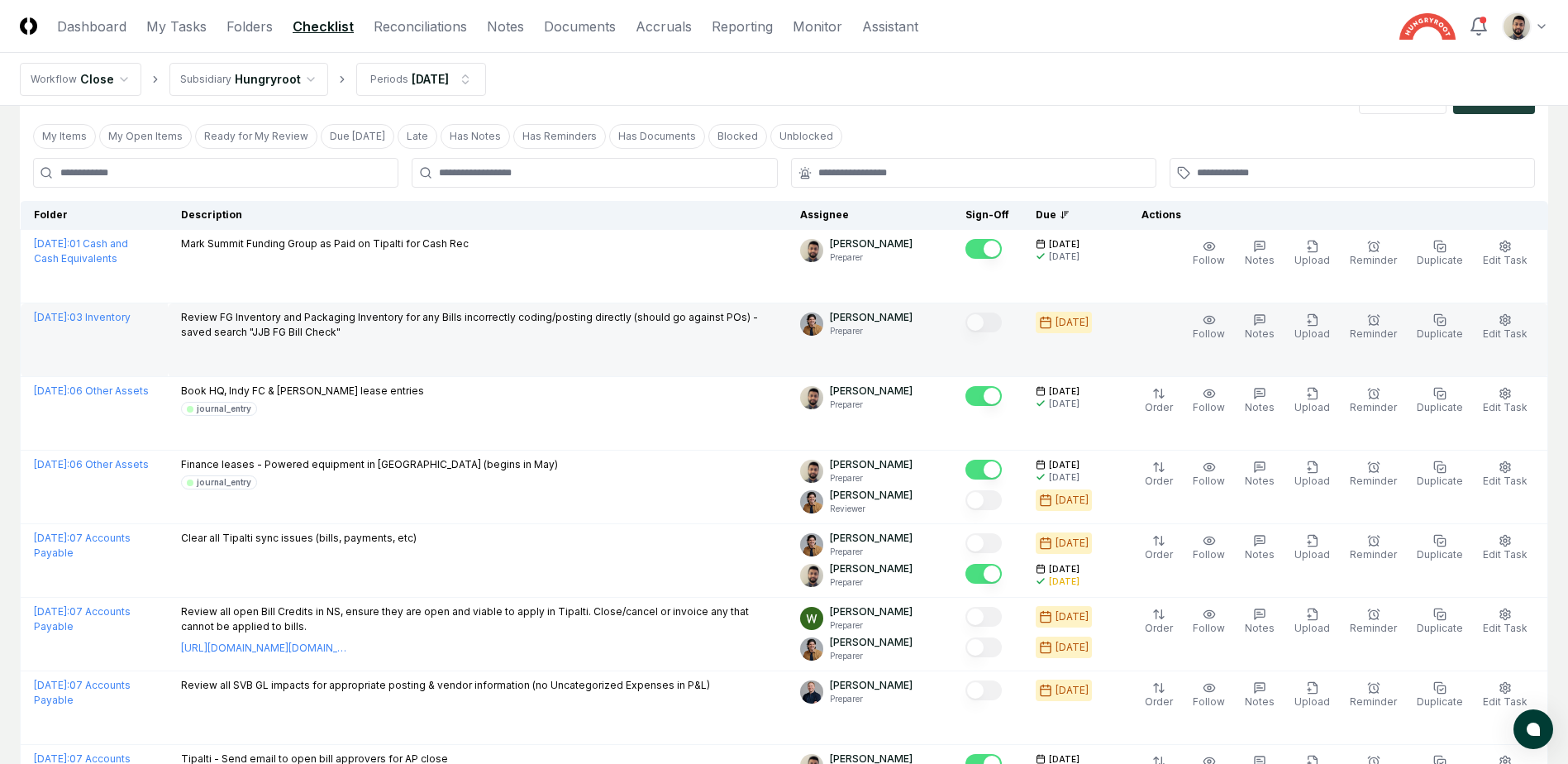
scroll to position [83, 0]
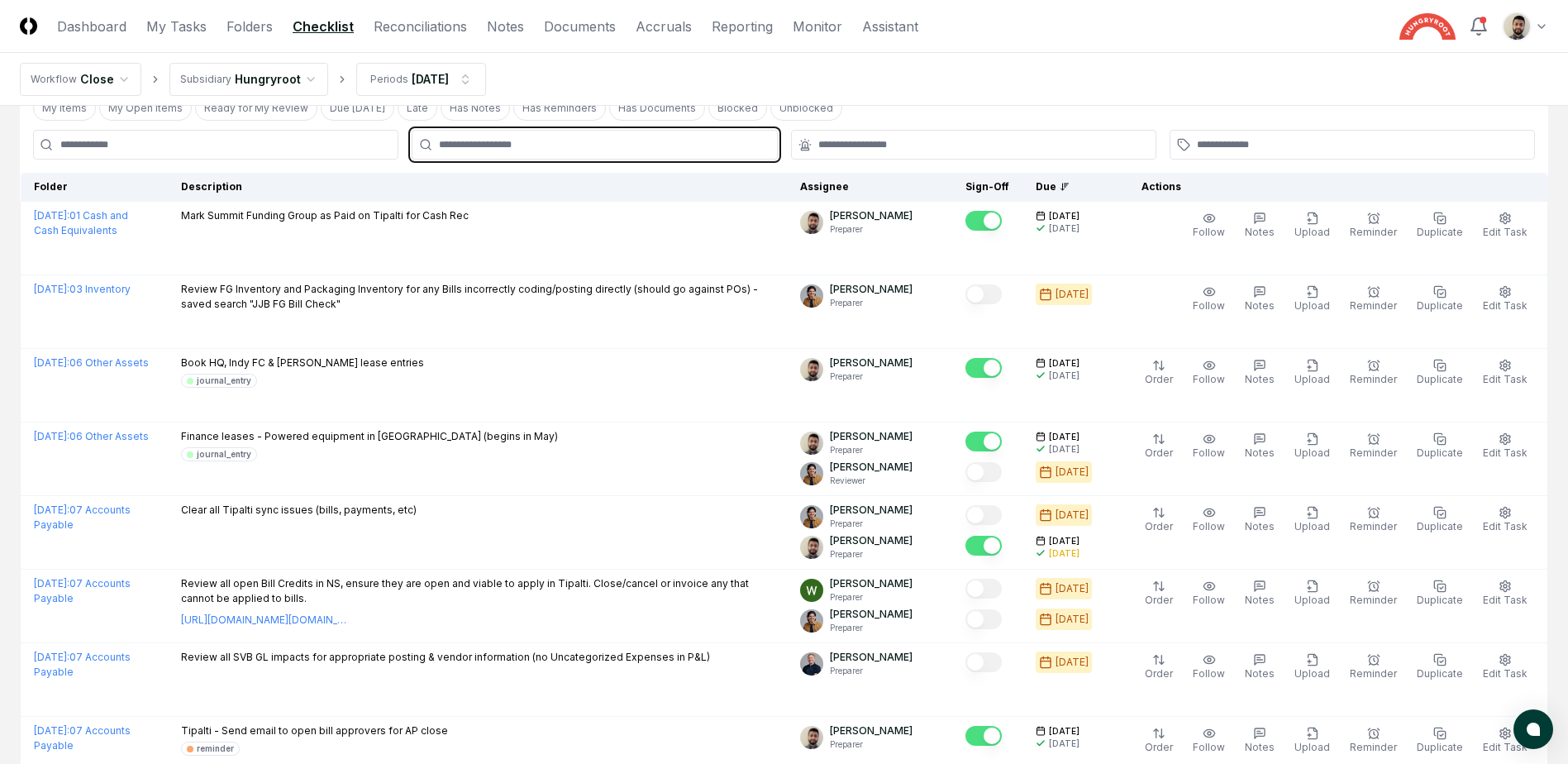
click at [608, 146] on input "text" at bounding box center [603, 144] width 328 height 15
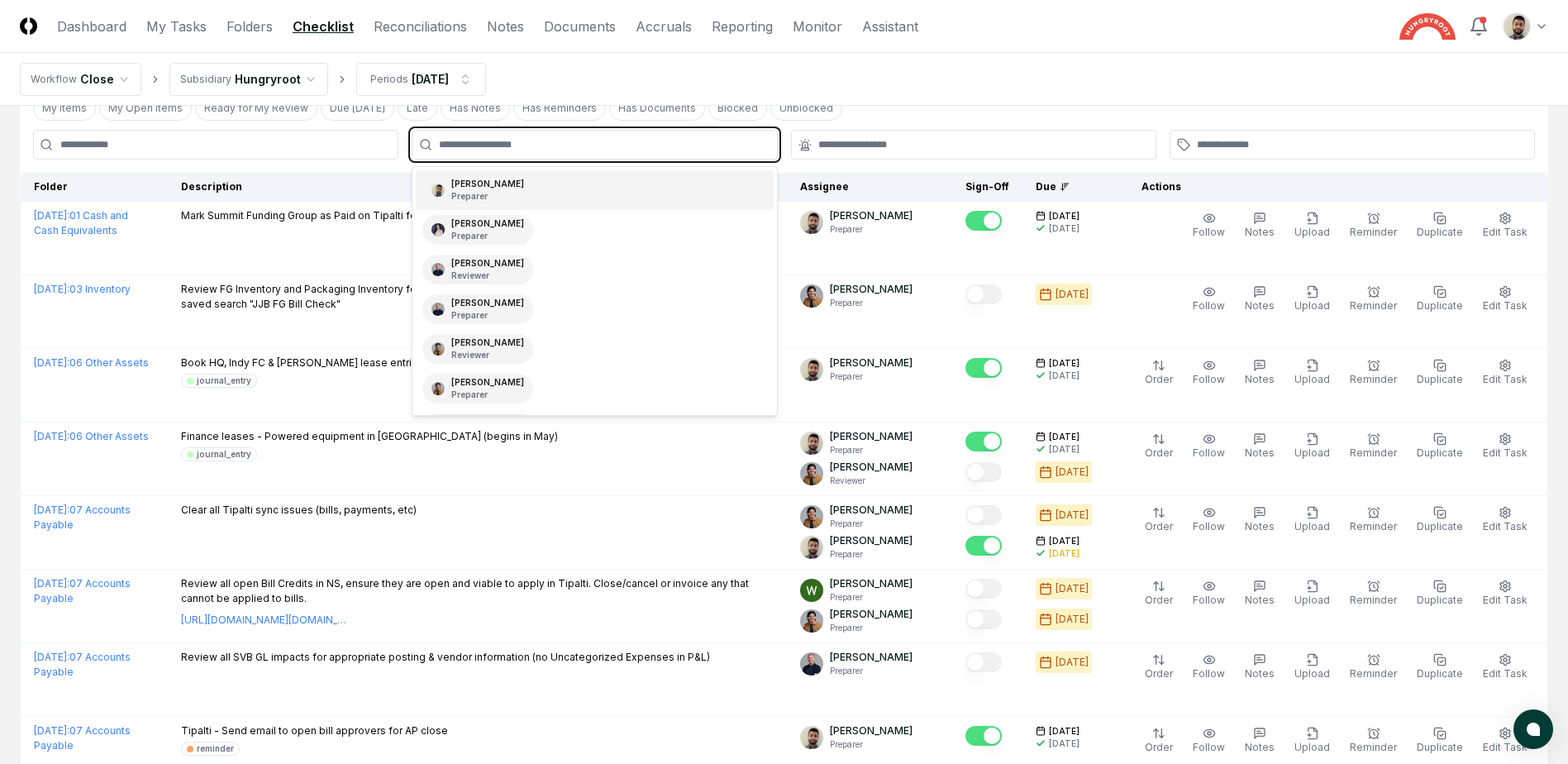
click at [568, 186] on div "[PERSON_NAME] Preparer" at bounding box center [594, 190] width 358 height 40
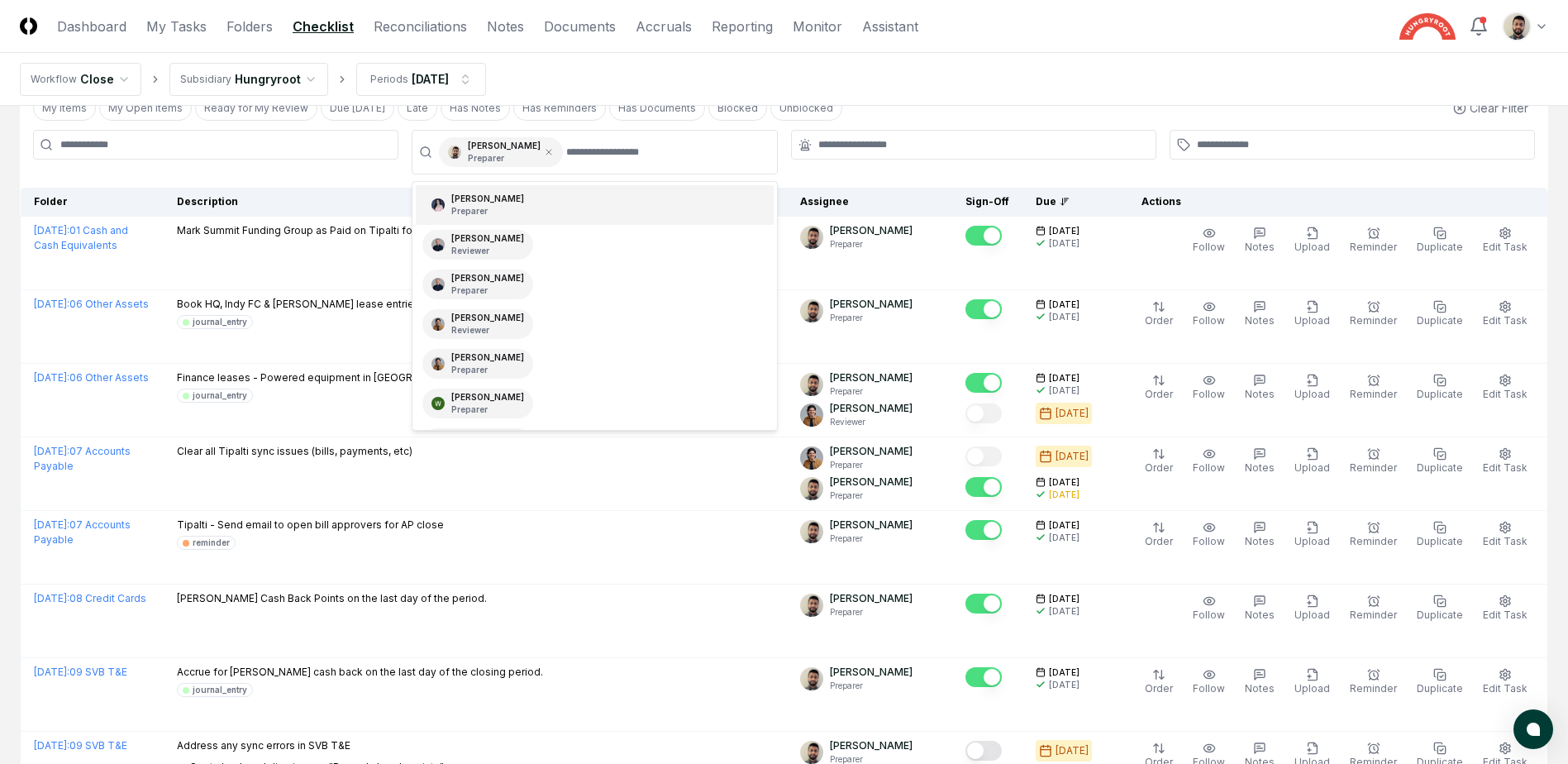
click at [962, 89] on nav "Workflow Close Subsidiary Hungryroot Periods [DATE]" at bounding box center [784, 79] width 1568 height 53
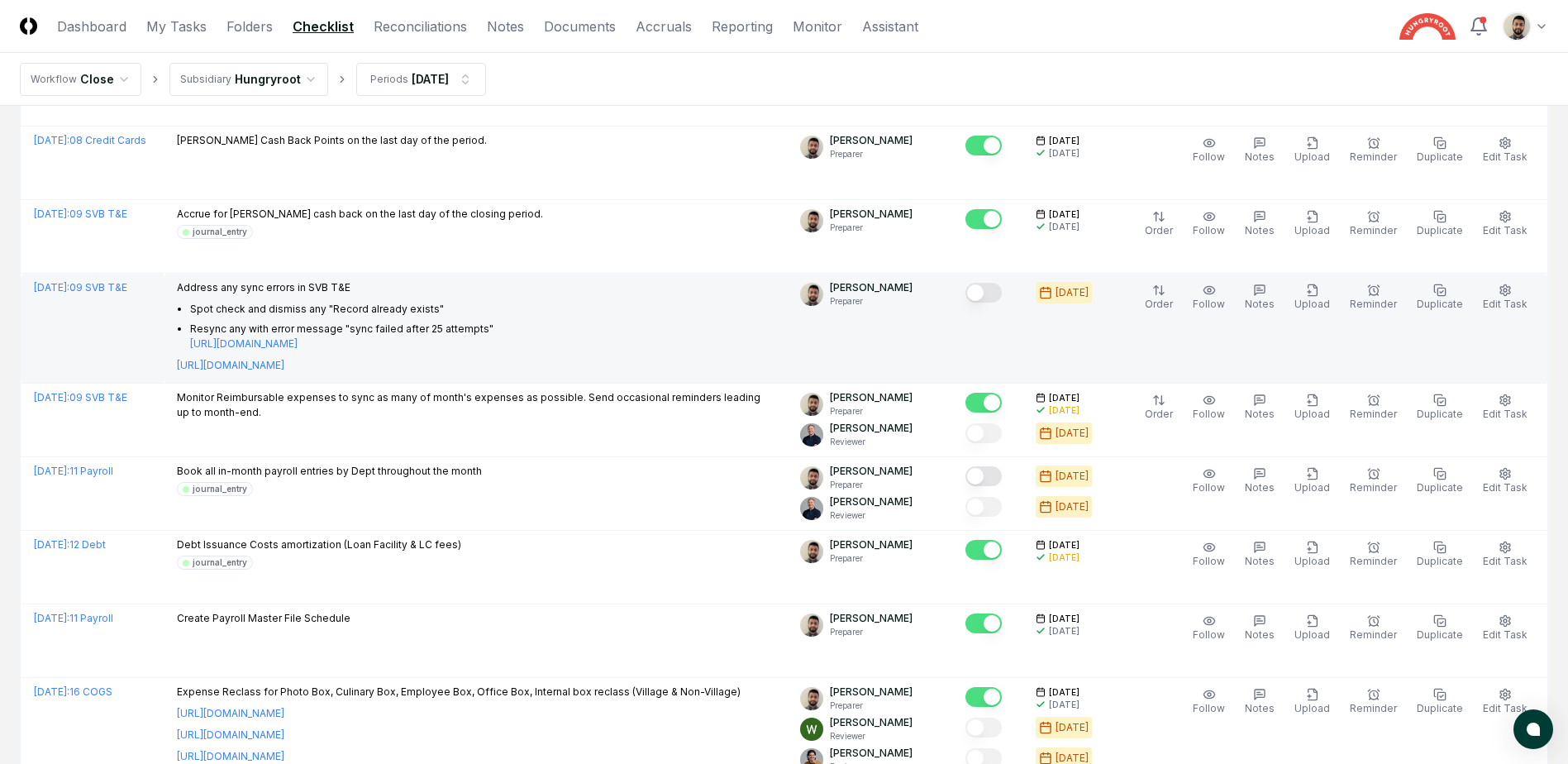
scroll to position [579, 0]
